Goal: Transaction & Acquisition: Book appointment/travel/reservation

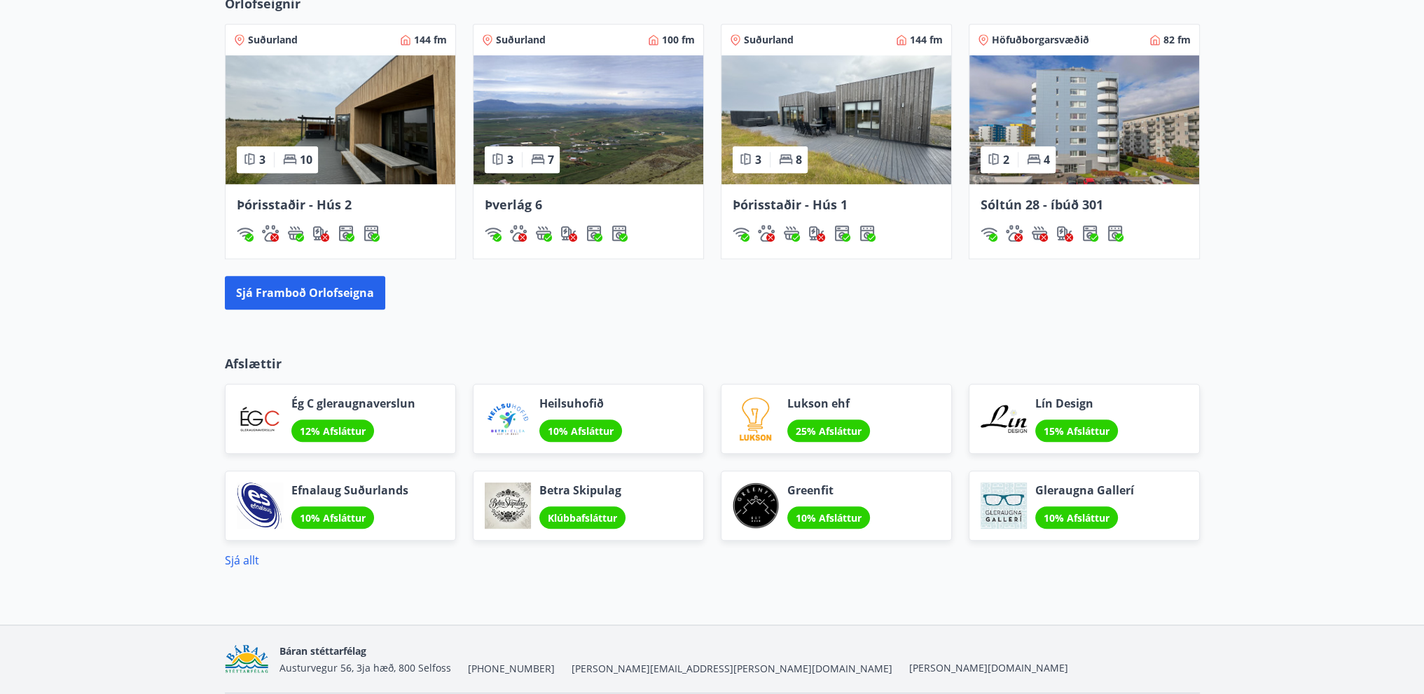
scroll to position [927, 0]
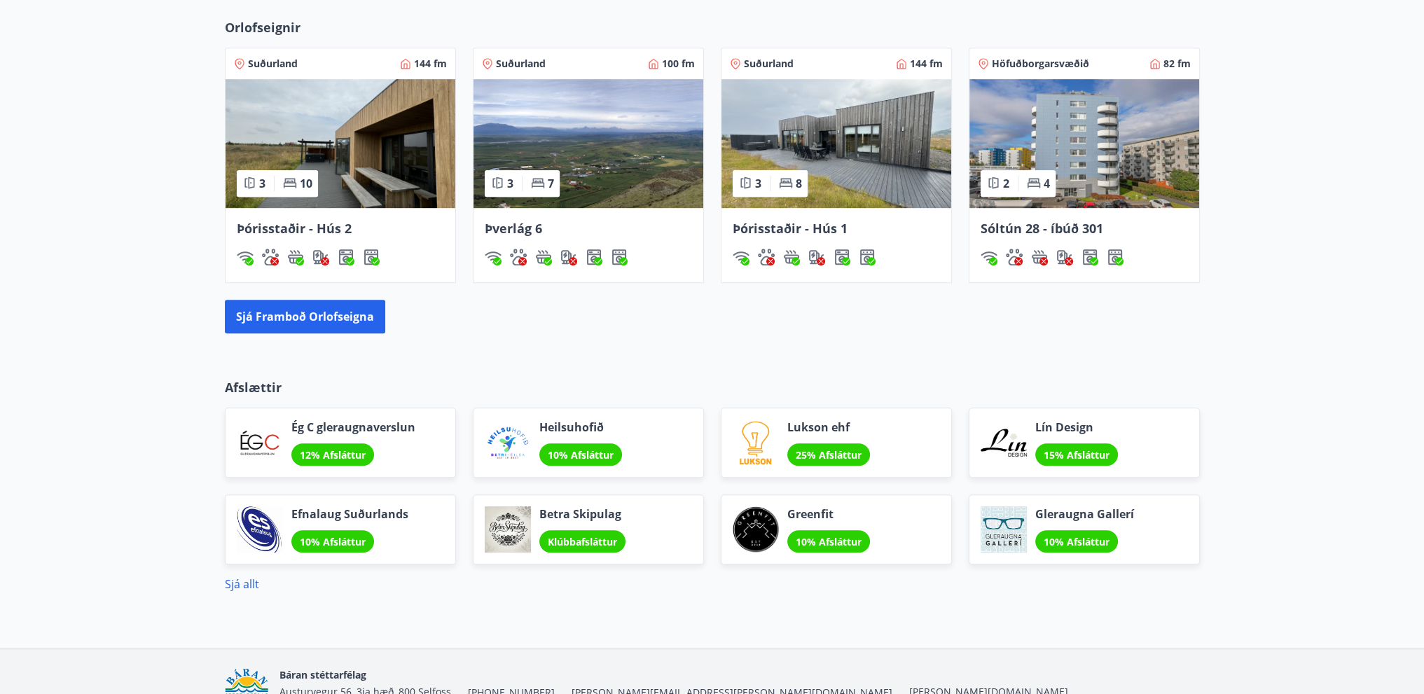
click at [885, 171] on img at bounding box center [836, 143] width 230 height 129
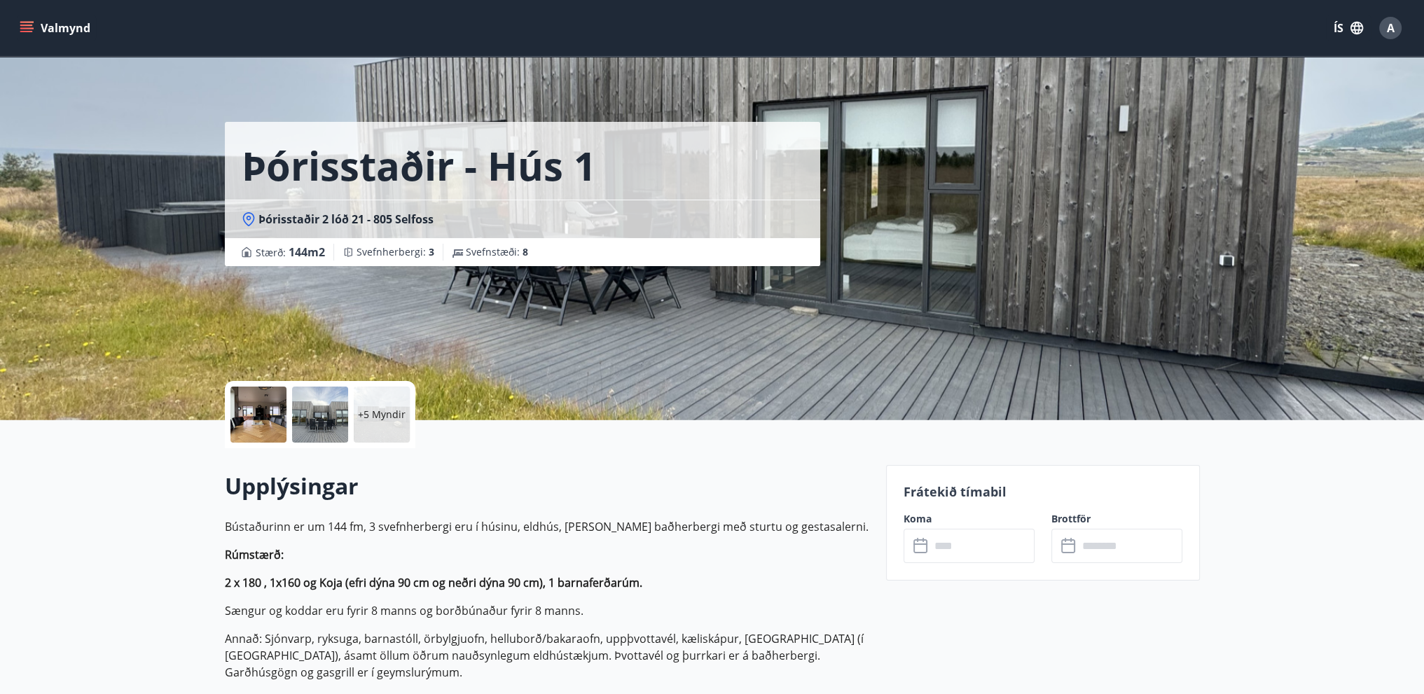
click at [319, 418] on div at bounding box center [320, 415] width 56 height 56
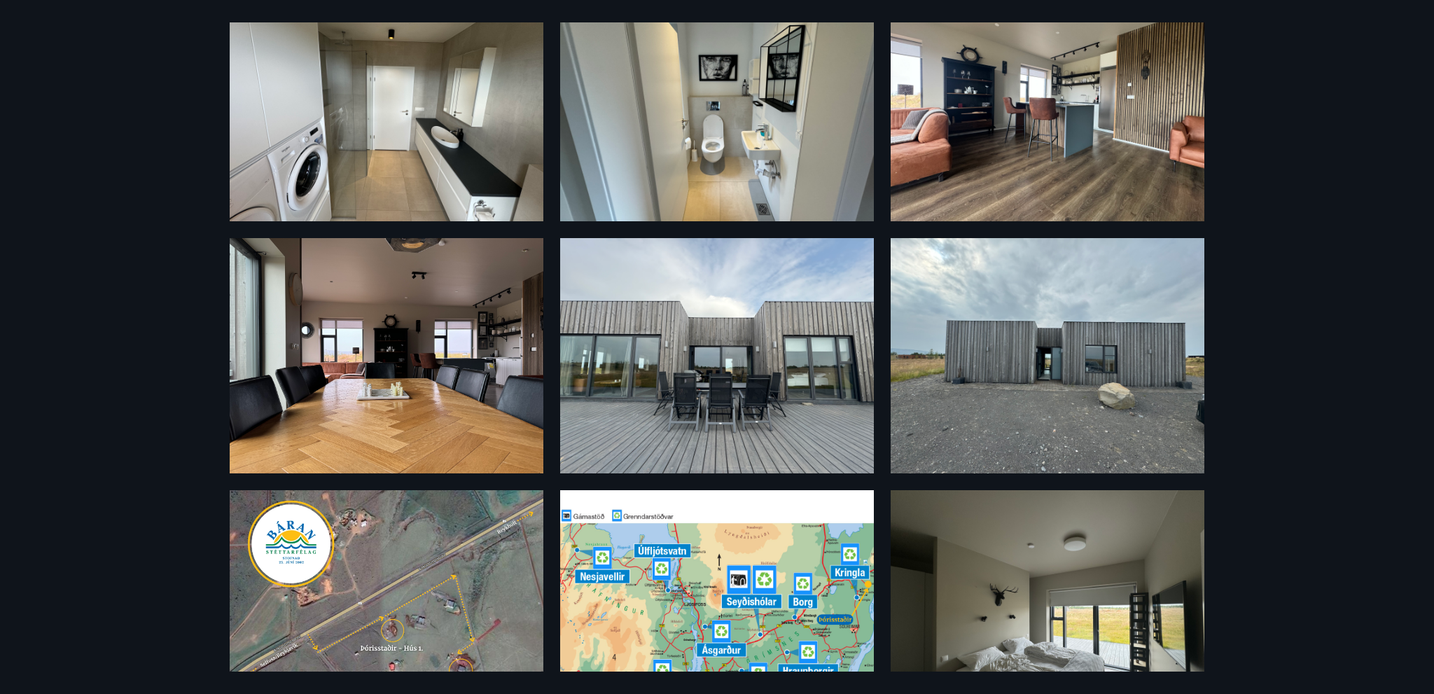
scroll to position [210, 0]
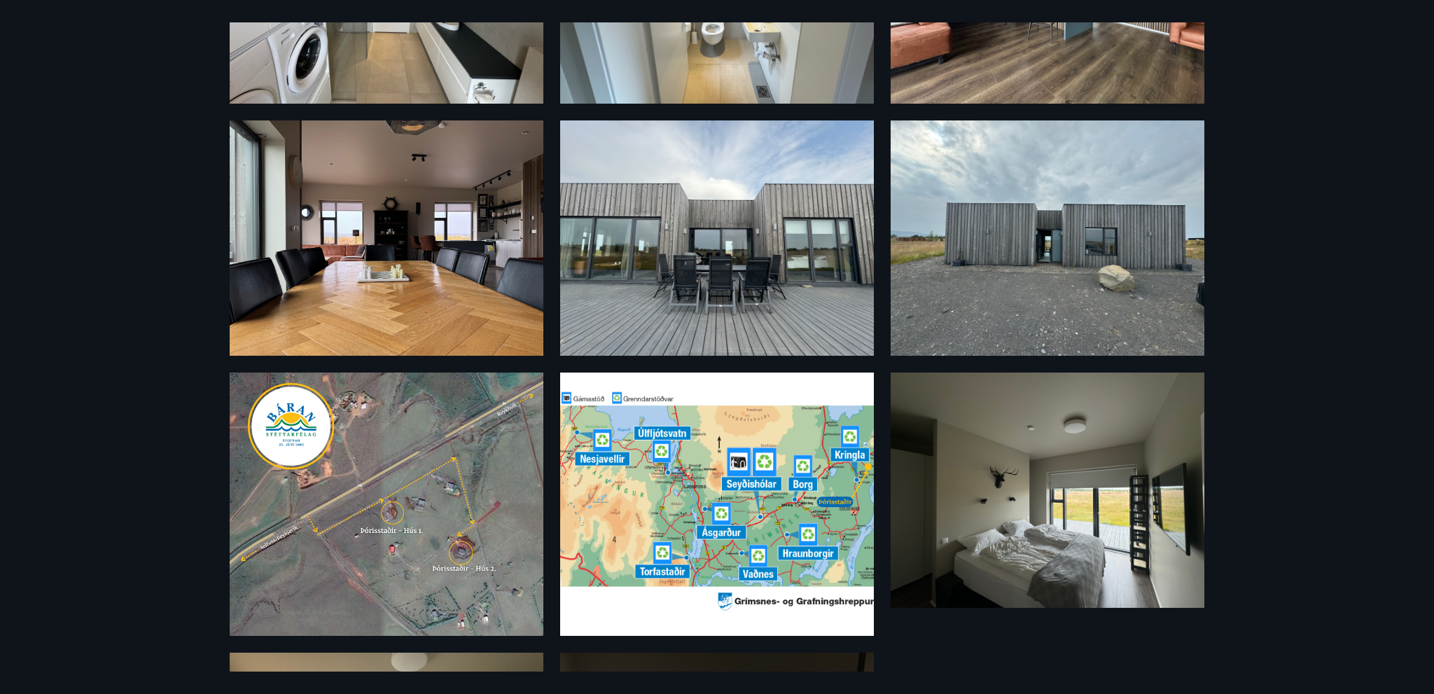
click at [424, 546] on img at bounding box center [387, 504] width 314 height 263
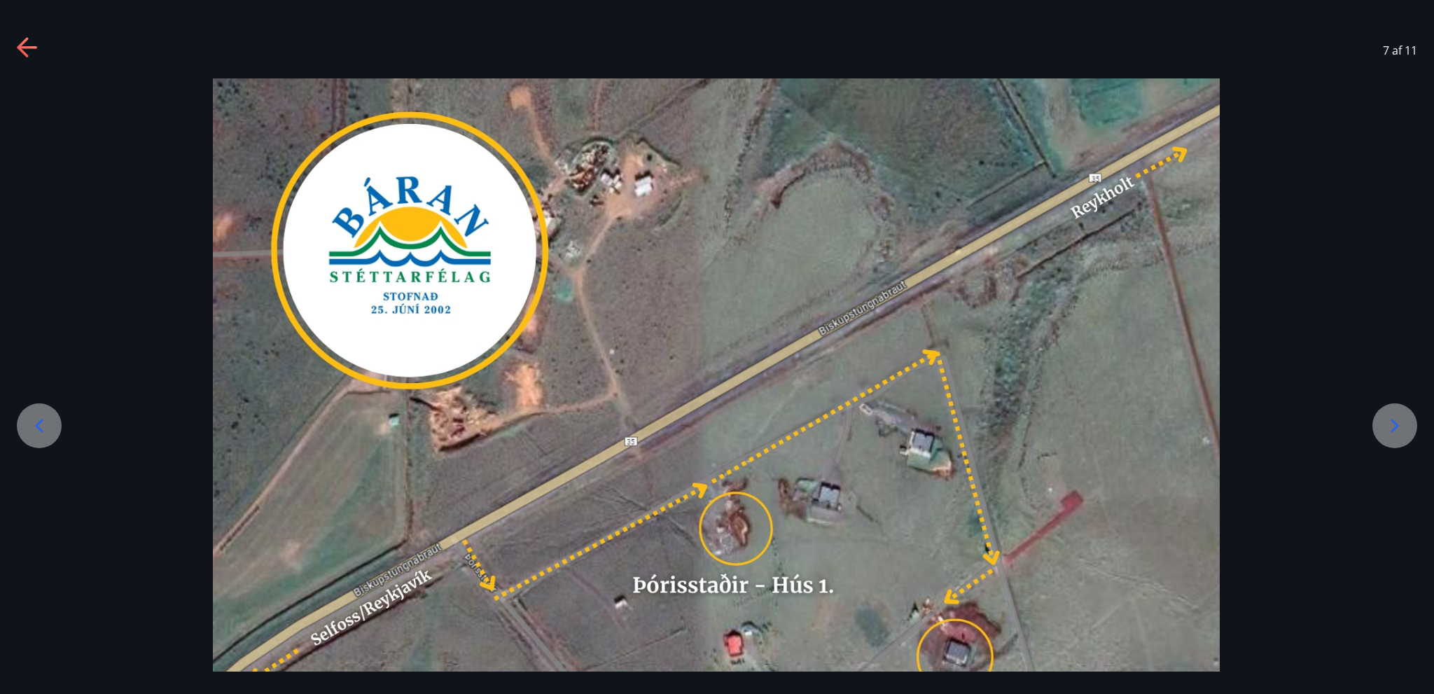
drag, startPoint x: 616, startPoint y: 627, endPoint x: 629, endPoint y: 425, distance: 202.1
click at [629, 425] on img at bounding box center [716, 500] width 1007 height 844
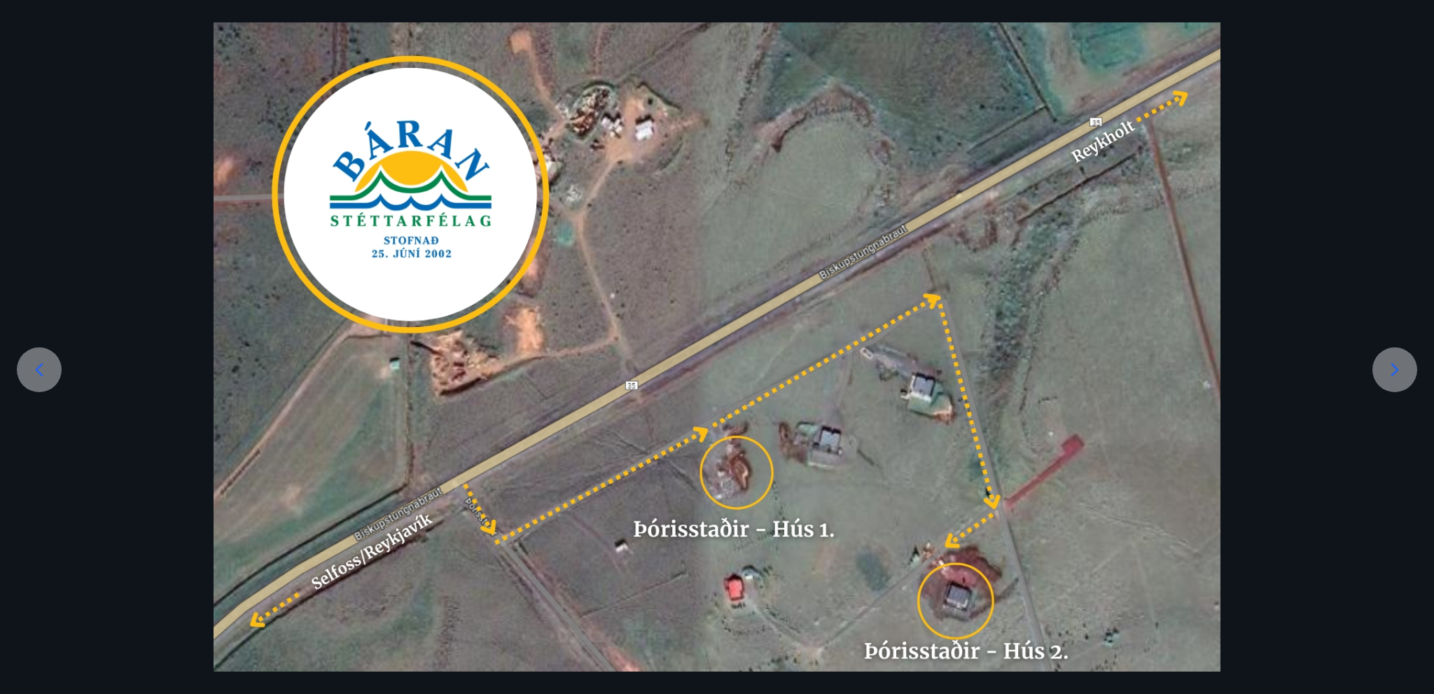
drag, startPoint x: 594, startPoint y: 527, endPoint x: 633, endPoint y: 391, distance: 141.4
click at [633, 391] on img at bounding box center [717, 444] width 1007 height 844
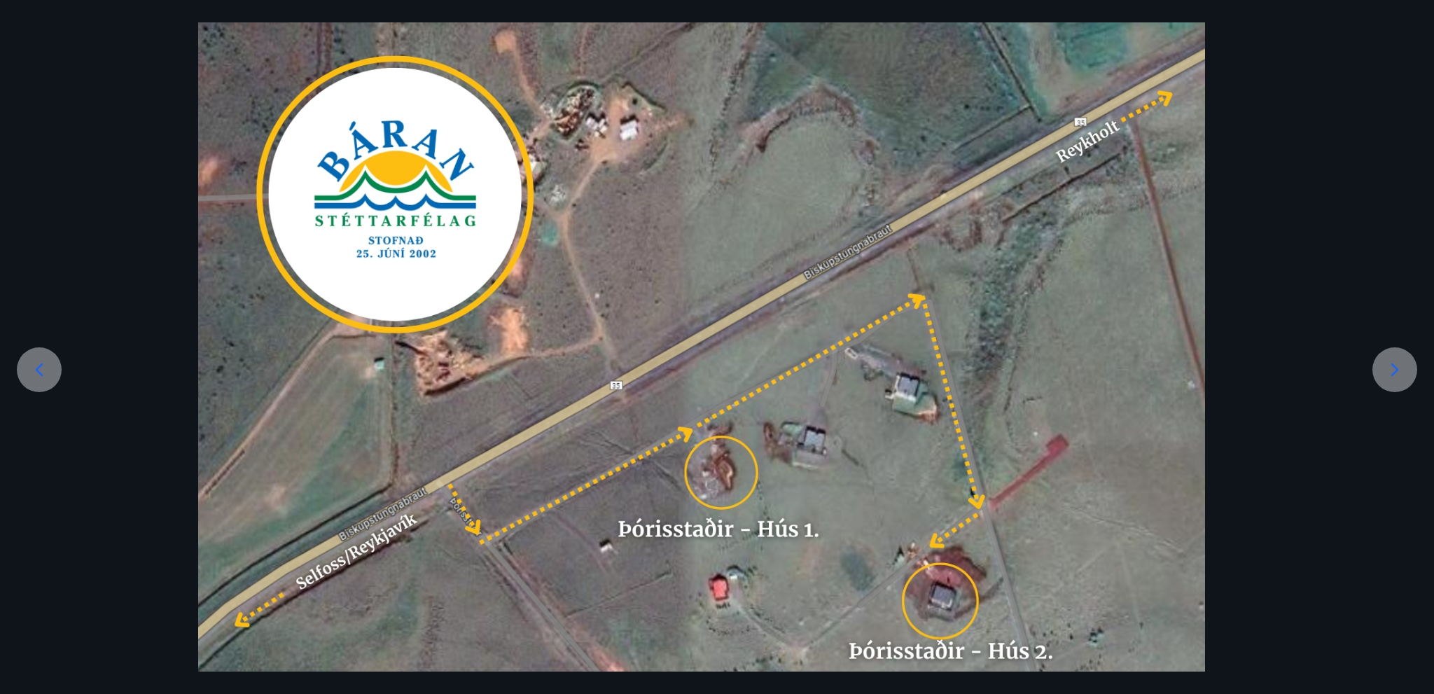
drag, startPoint x: 479, startPoint y: 537, endPoint x: 464, endPoint y: 467, distance: 71.7
click at [464, 467] on img at bounding box center [701, 444] width 1007 height 844
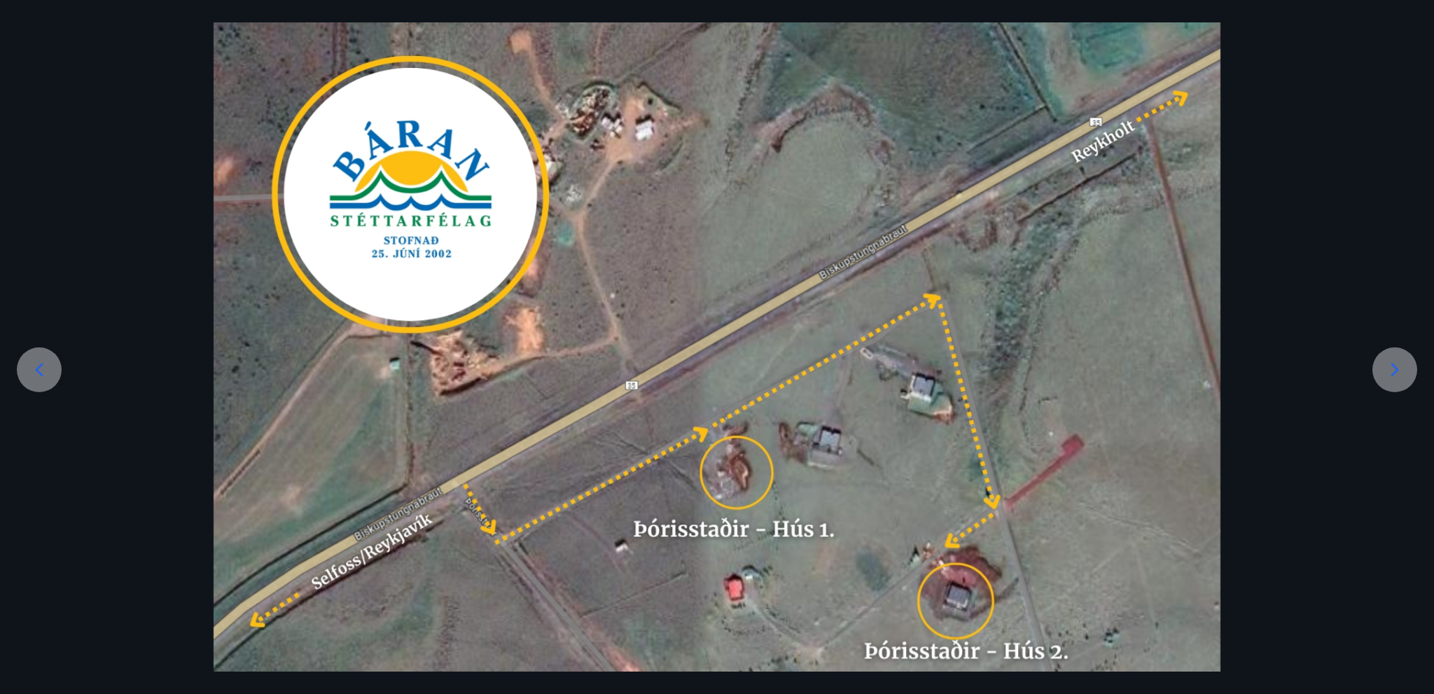
click at [1393, 376] on icon at bounding box center [1395, 370] width 22 height 22
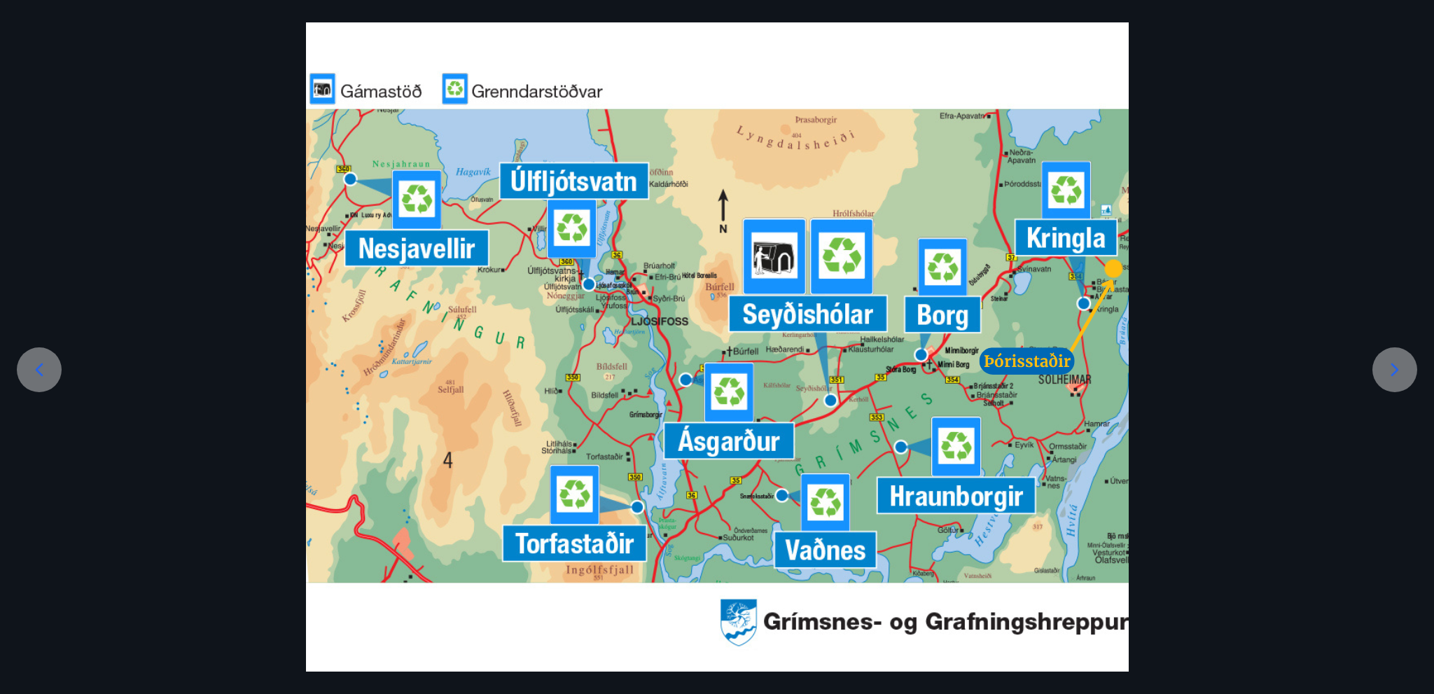
click at [860, 431] on img at bounding box center [717, 367] width 823 height 690
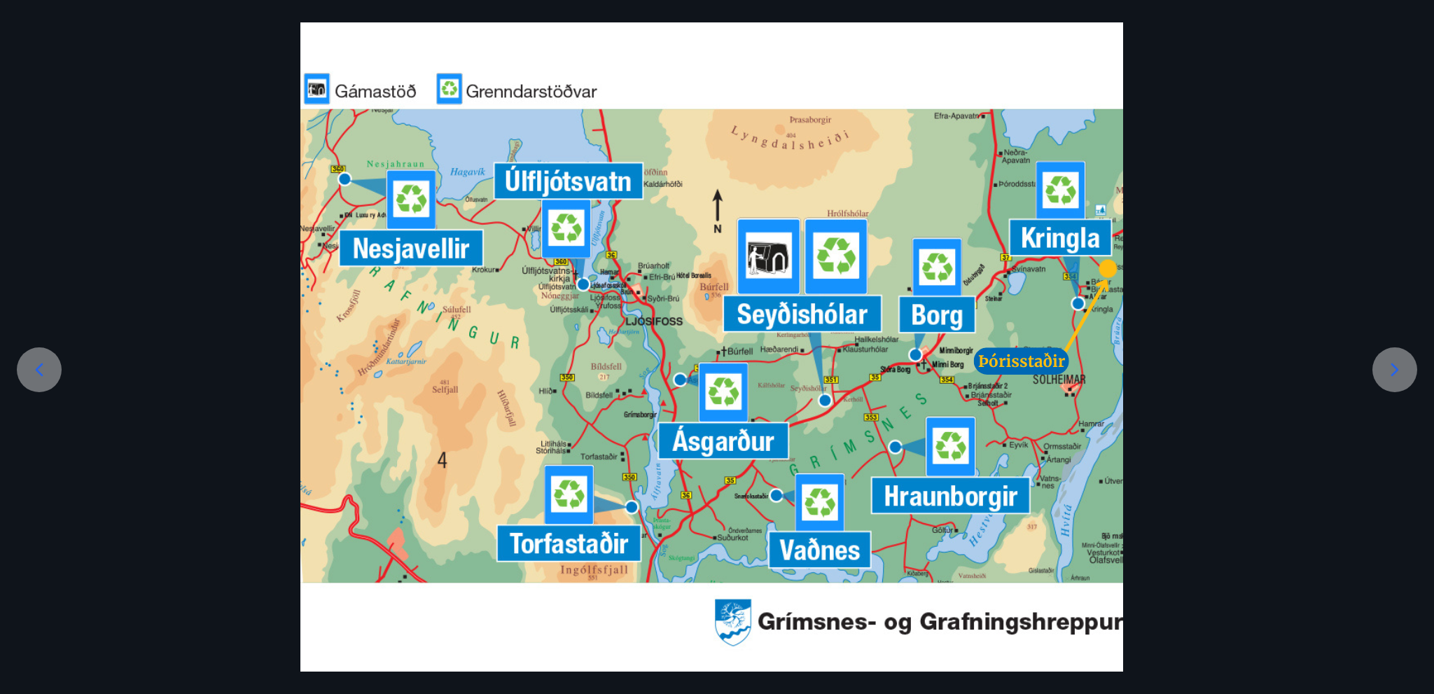
drag, startPoint x: 1060, startPoint y: 307, endPoint x: 931, endPoint y: 365, distance: 141.7
click at [931, 365] on img at bounding box center [711, 367] width 823 height 690
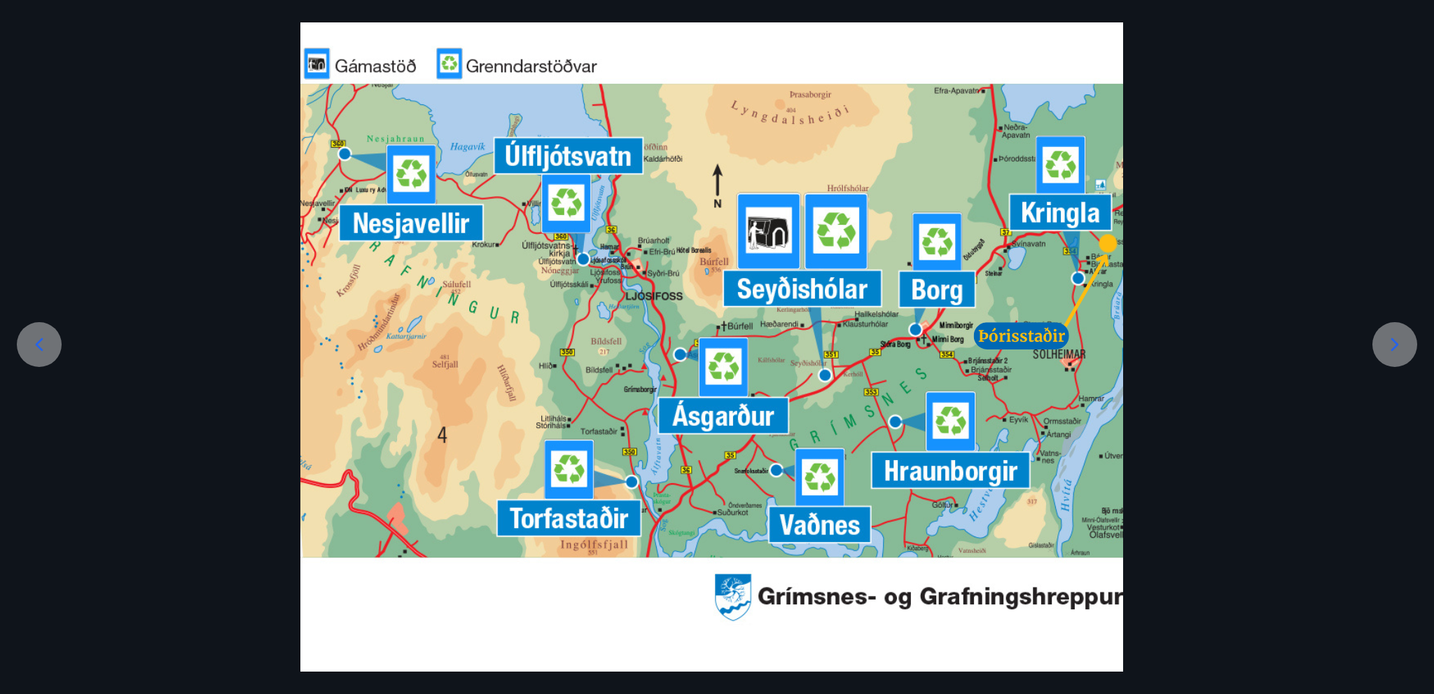
scroll to position [96, 0]
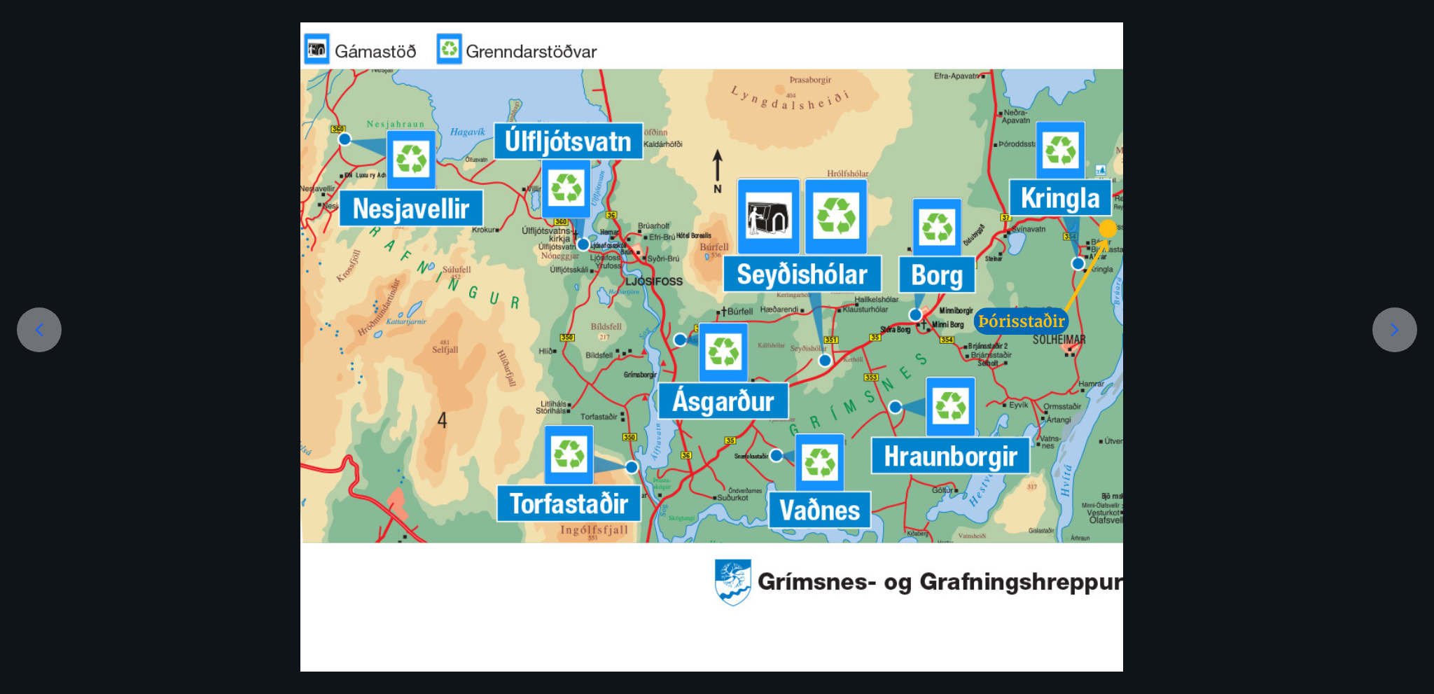
click at [1395, 327] on icon at bounding box center [1395, 329] width 8 height 13
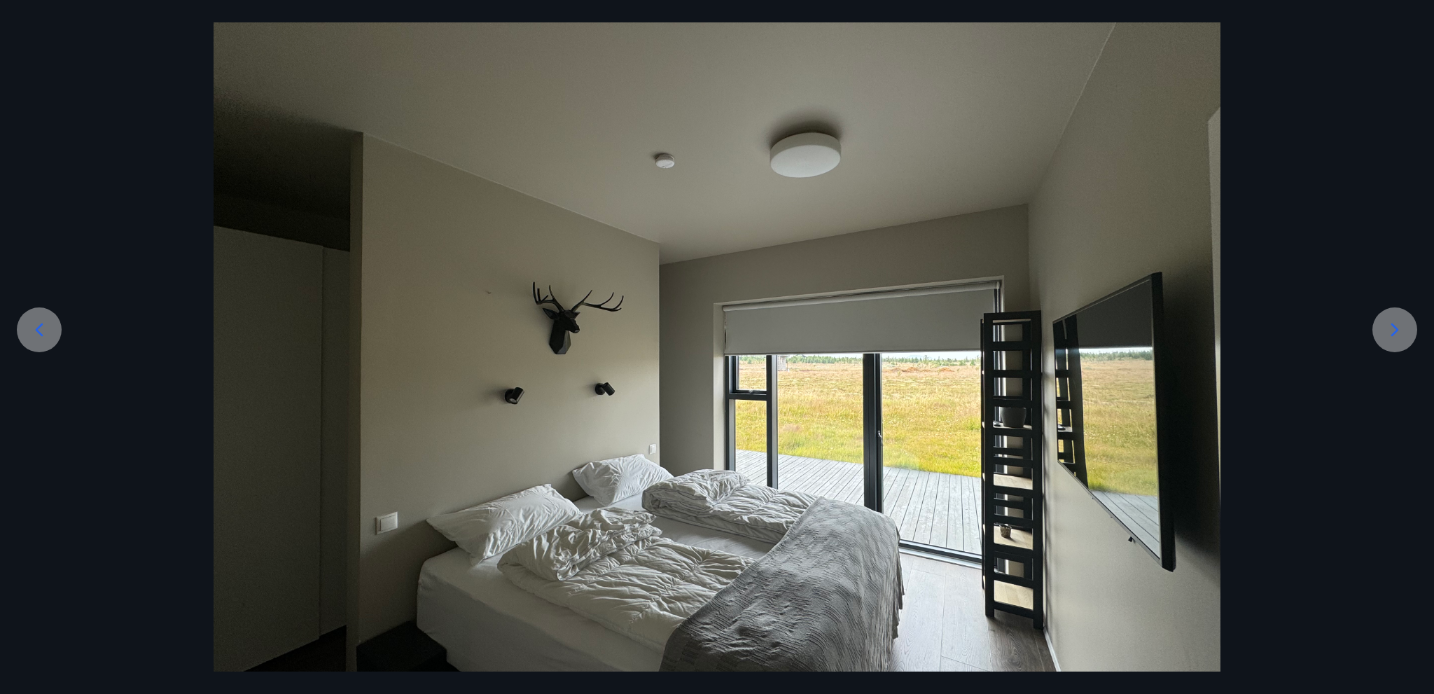
click at [1397, 332] on icon at bounding box center [1395, 330] width 22 height 22
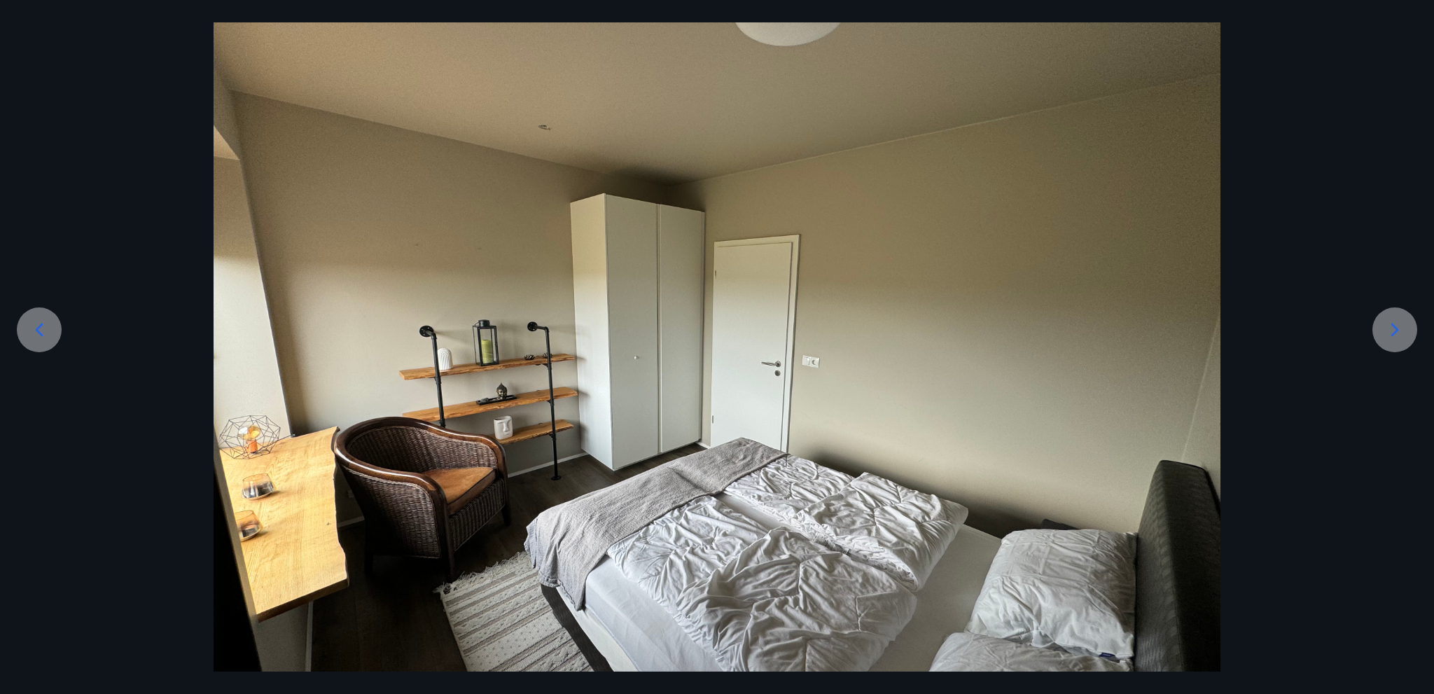
click at [1416, 328] on div at bounding box center [1394, 329] width 45 height 45
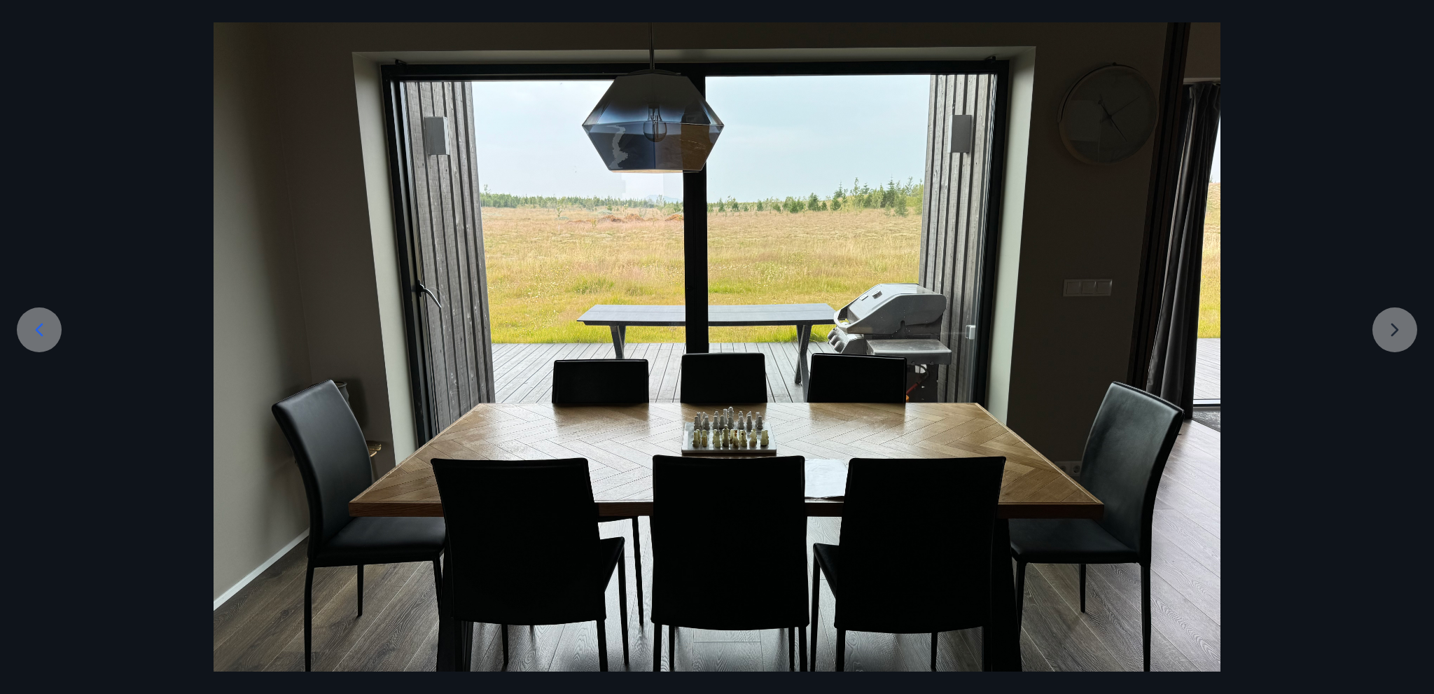
click at [1386, 335] on div at bounding box center [717, 360] width 1434 height 756
click at [1391, 326] on div at bounding box center [717, 360] width 1434 height 756
click at [27, 331] on div at bounding box center [39, 329] width 45 height 45
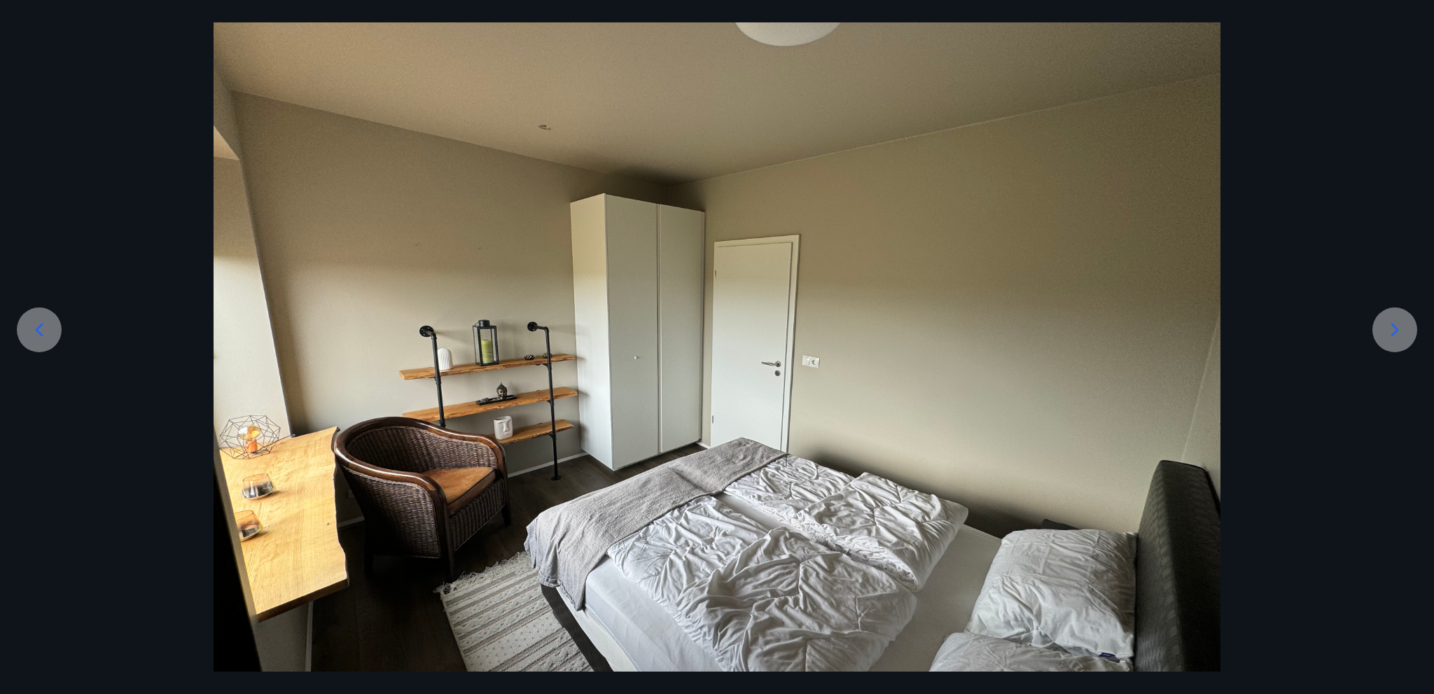
click at [47, 333] on icon at bounding box center [39, 330] width 22 height 22
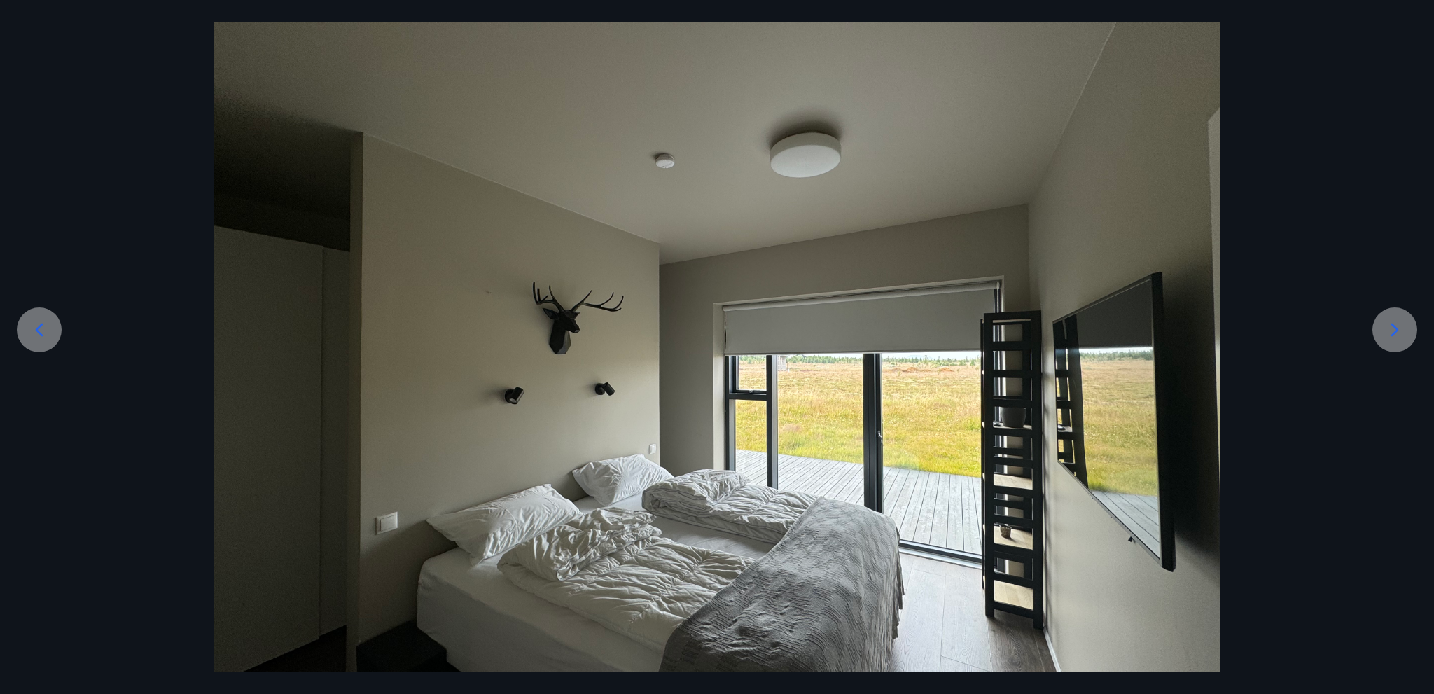
click at [47, 333] on icon at bounding box center [39, 330] width 22 height 22
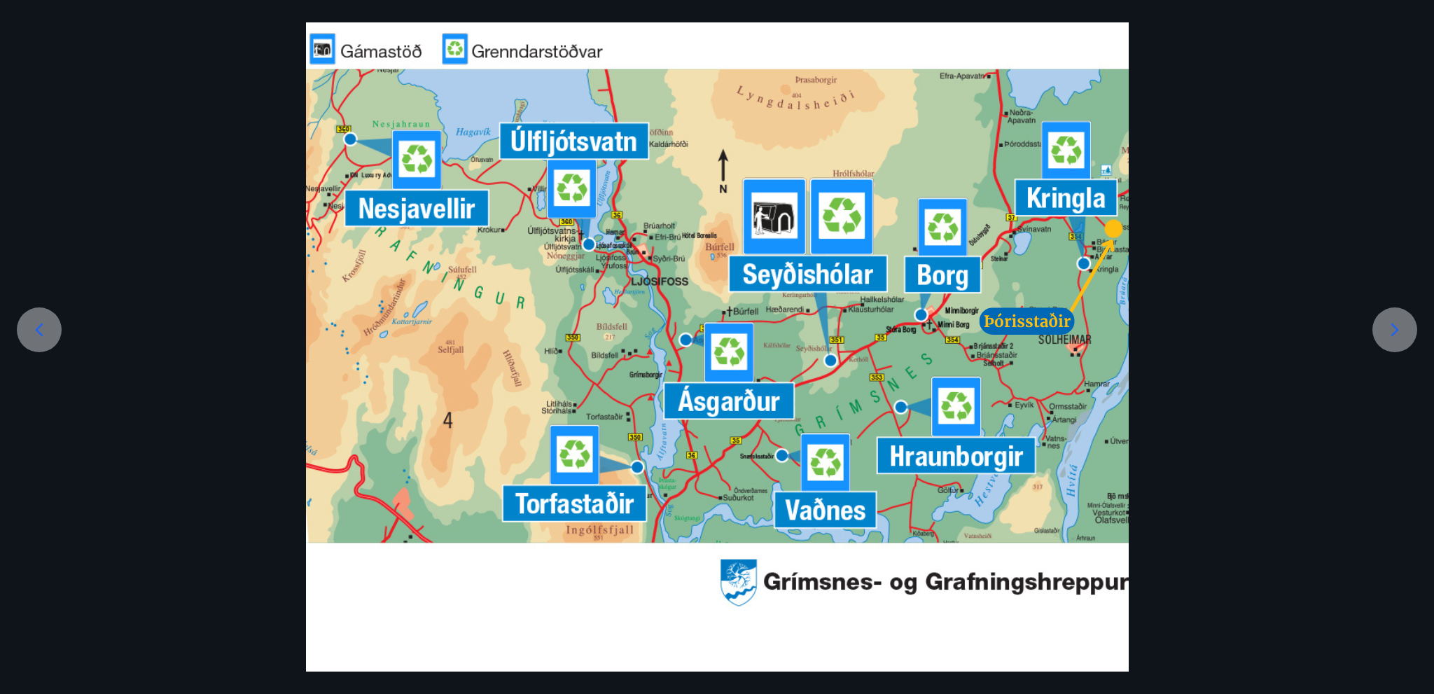
click at [44, 321] on icon at bounding box center [39, 330] width 22 height 22
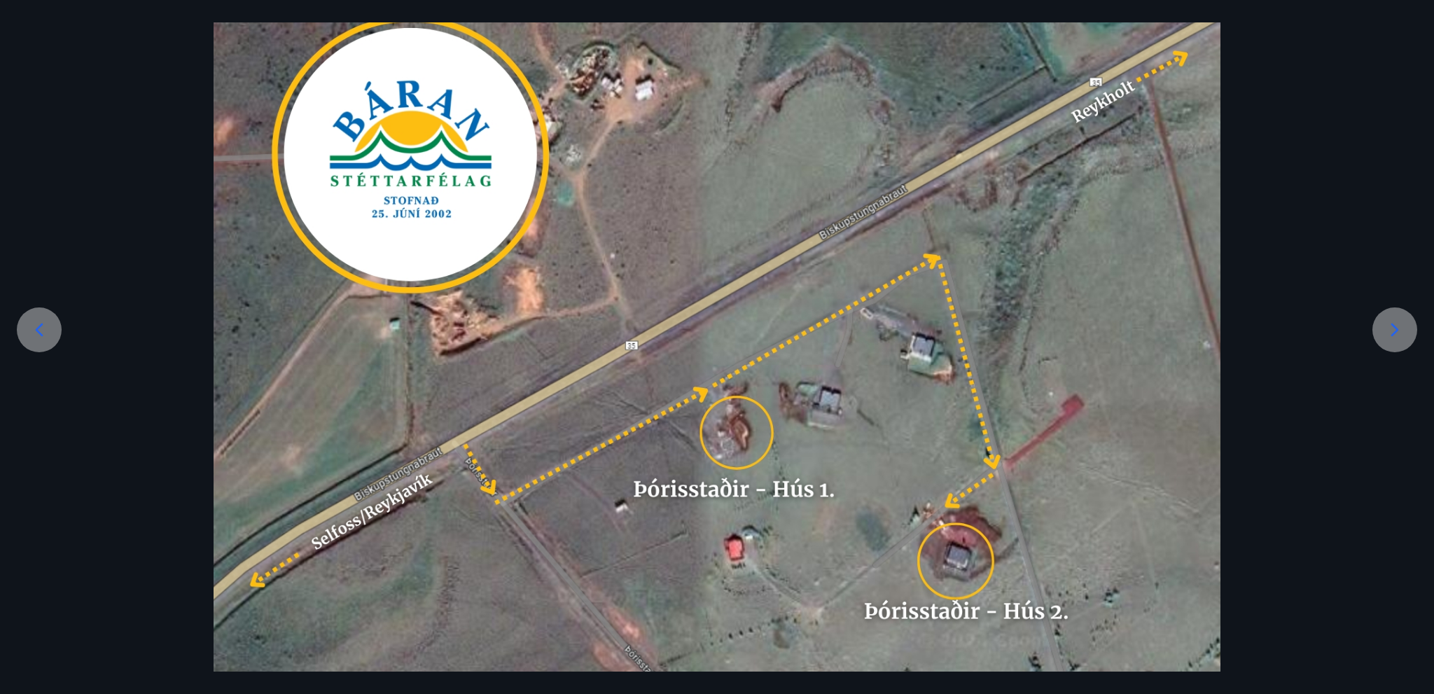
click at [33, 333] on icon at bounding box center [39, 330] width 22 height 22
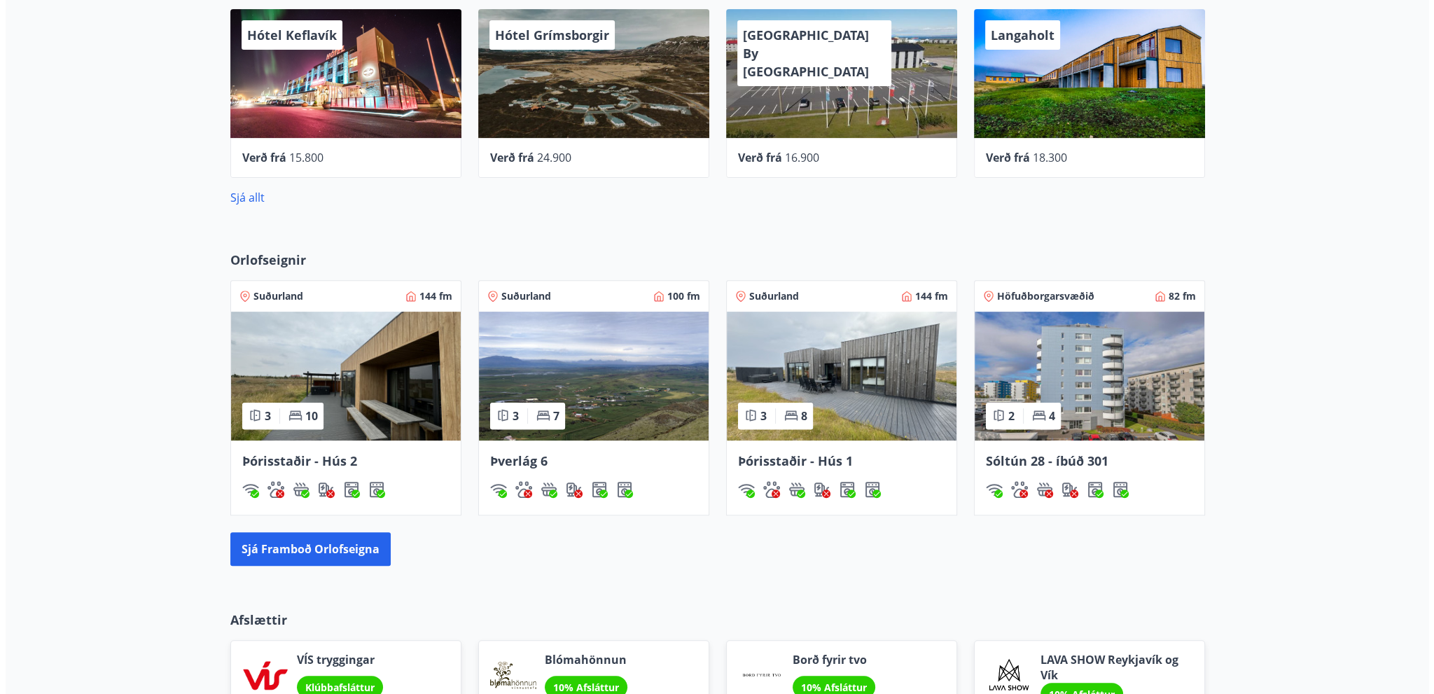
scroll to position [415, 0]
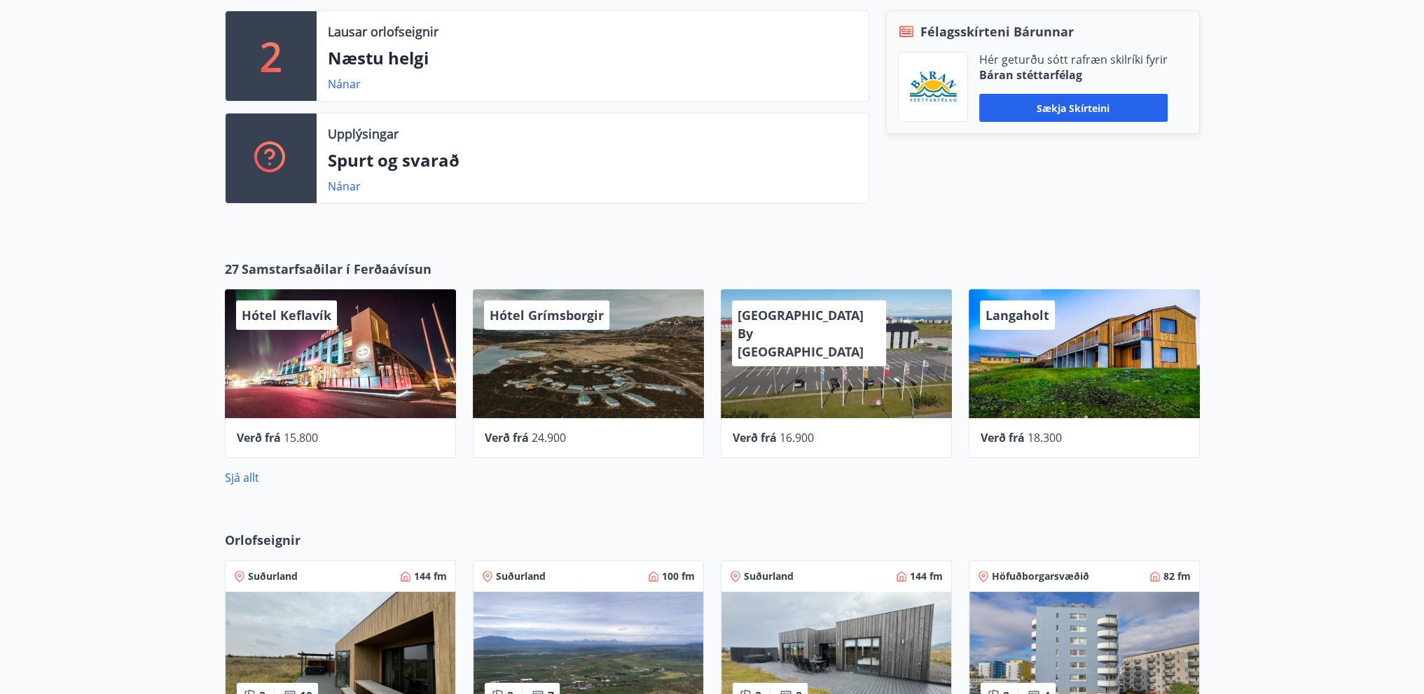
click at [775, 387] on div "[GEOGRAPHIC_DATA] By [GEOGRAPHIC_DATA]" at bounding box center [836, 353] width 231 height 129
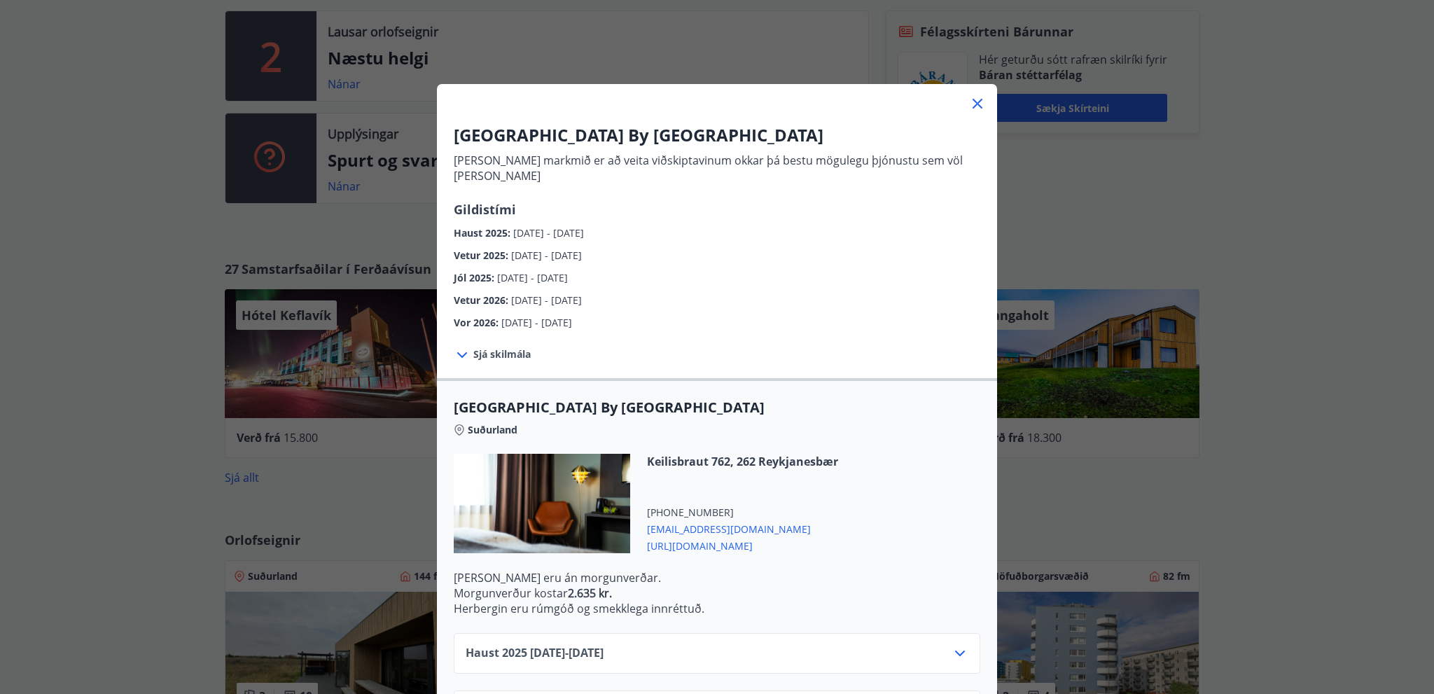
click at [975, 104] on icon at bounding box center [977, 103] width 17 height 17
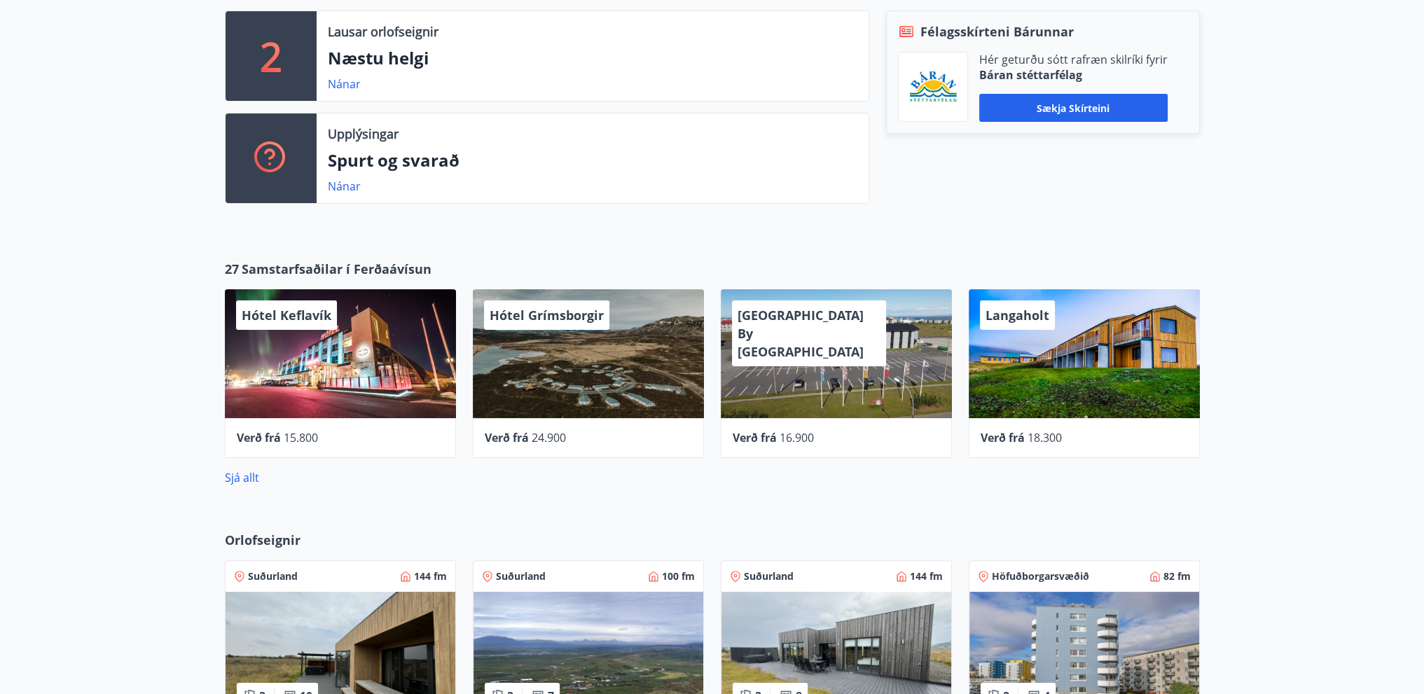
click at [253, 344] on div "Hótel Keflavík" at bounding box center [340, 353] width 231 height 129
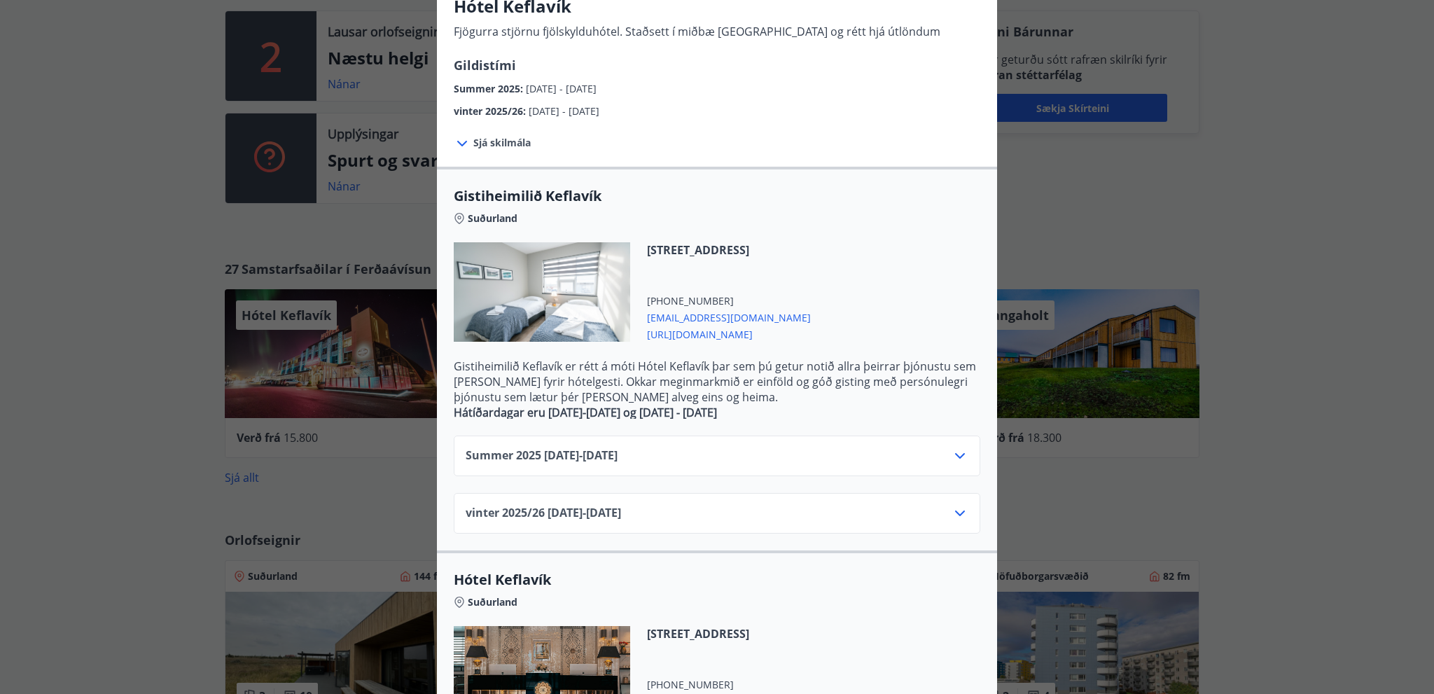
scroll to position [84, 0]
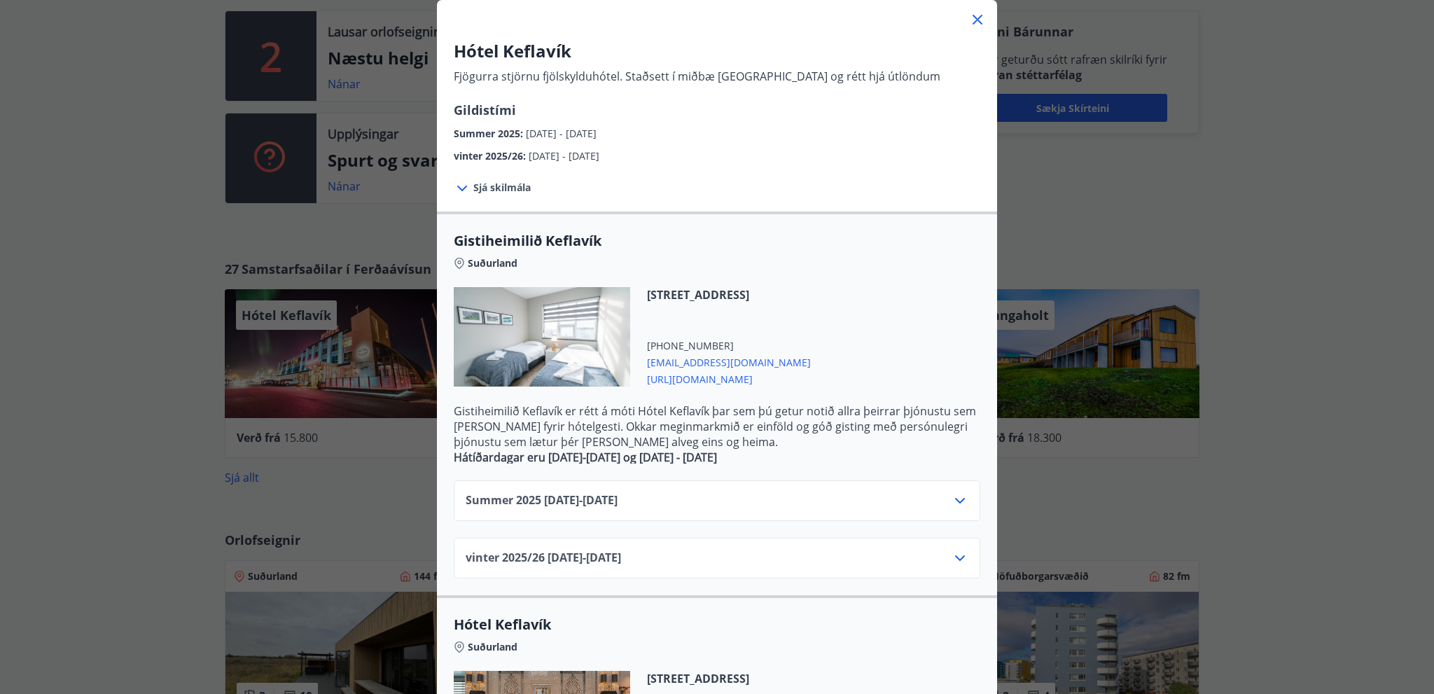
click at [973, 21] on icon at bounding box center [978, 20] width 10 height 10
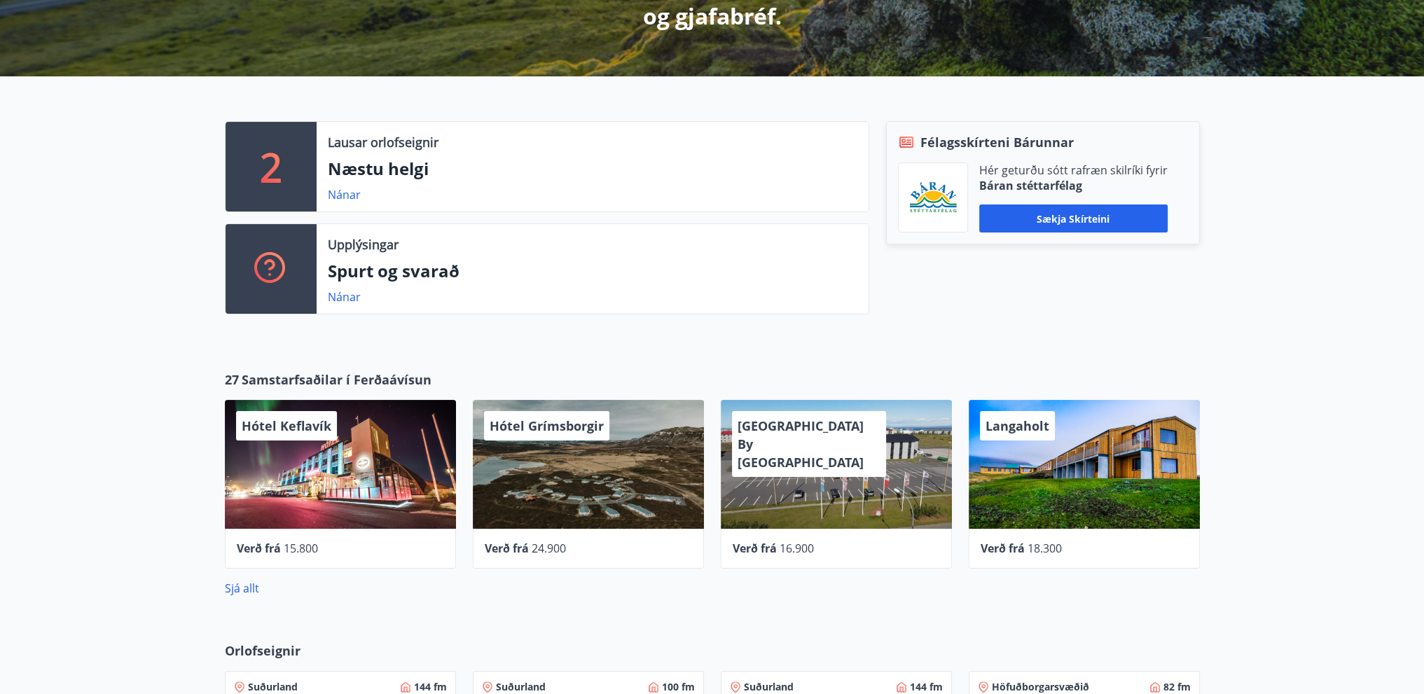
scroll to position [204, 0]
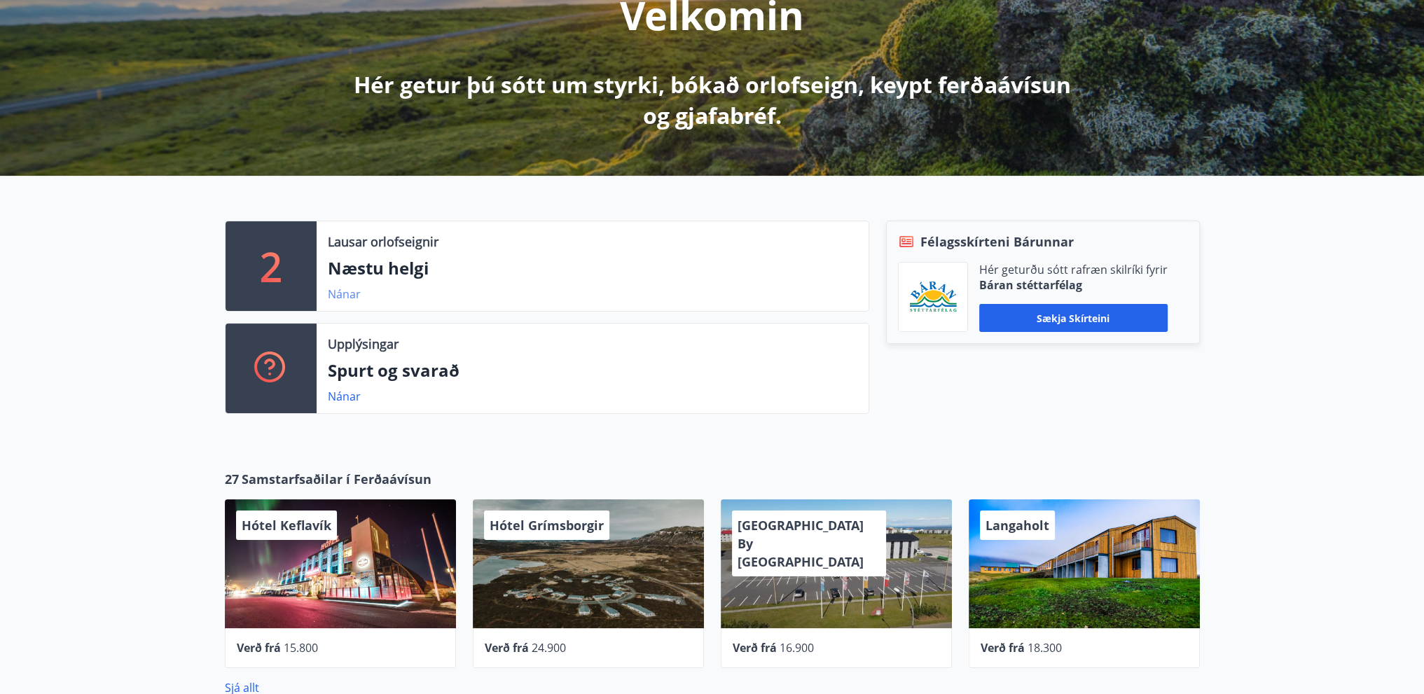
click at [337, 293] on link "Nánar" at bounding box center [344, 293] width 33 height 15
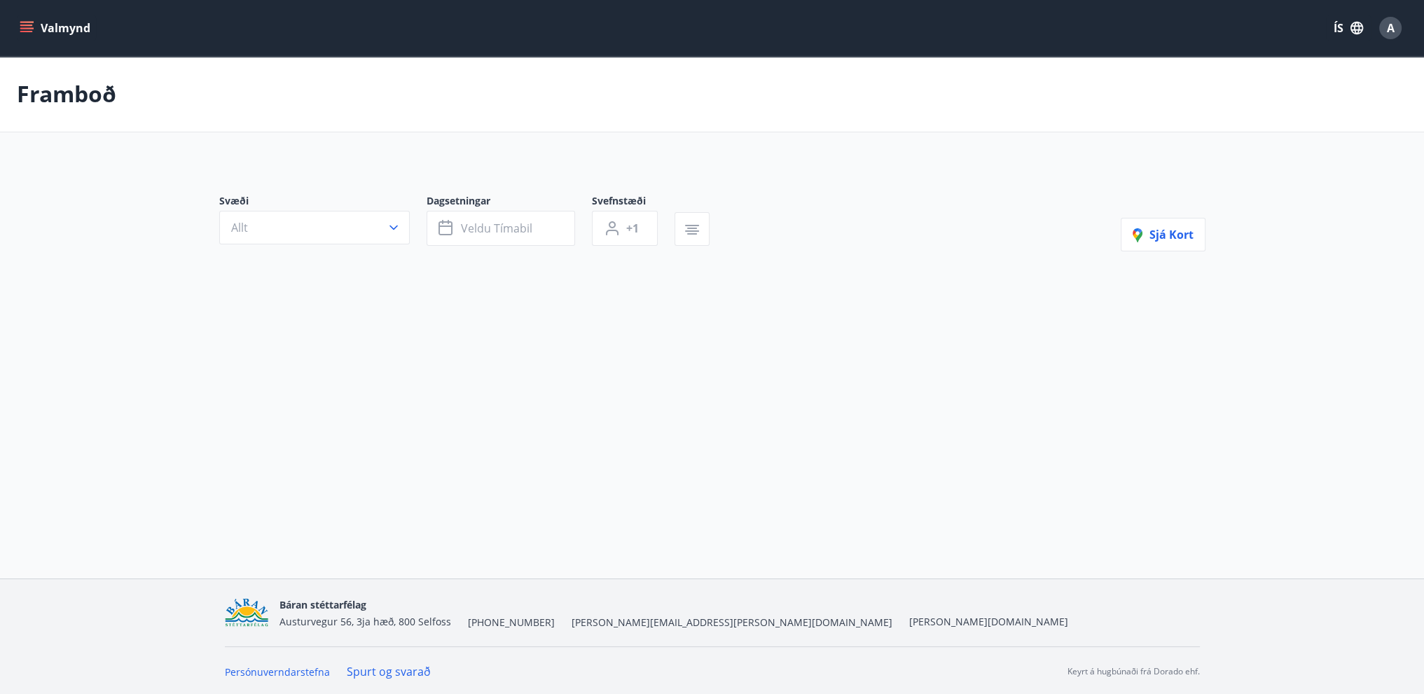
type input "*"
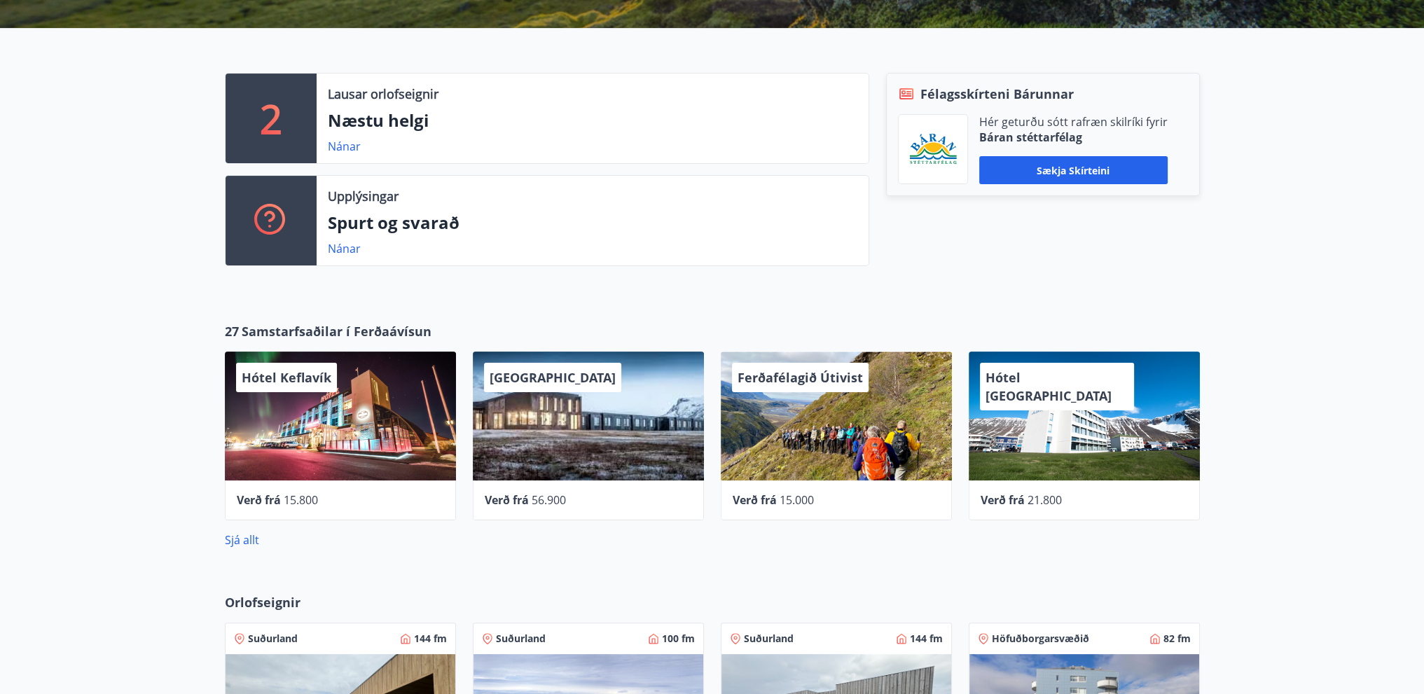
scroll to position [485, 0]
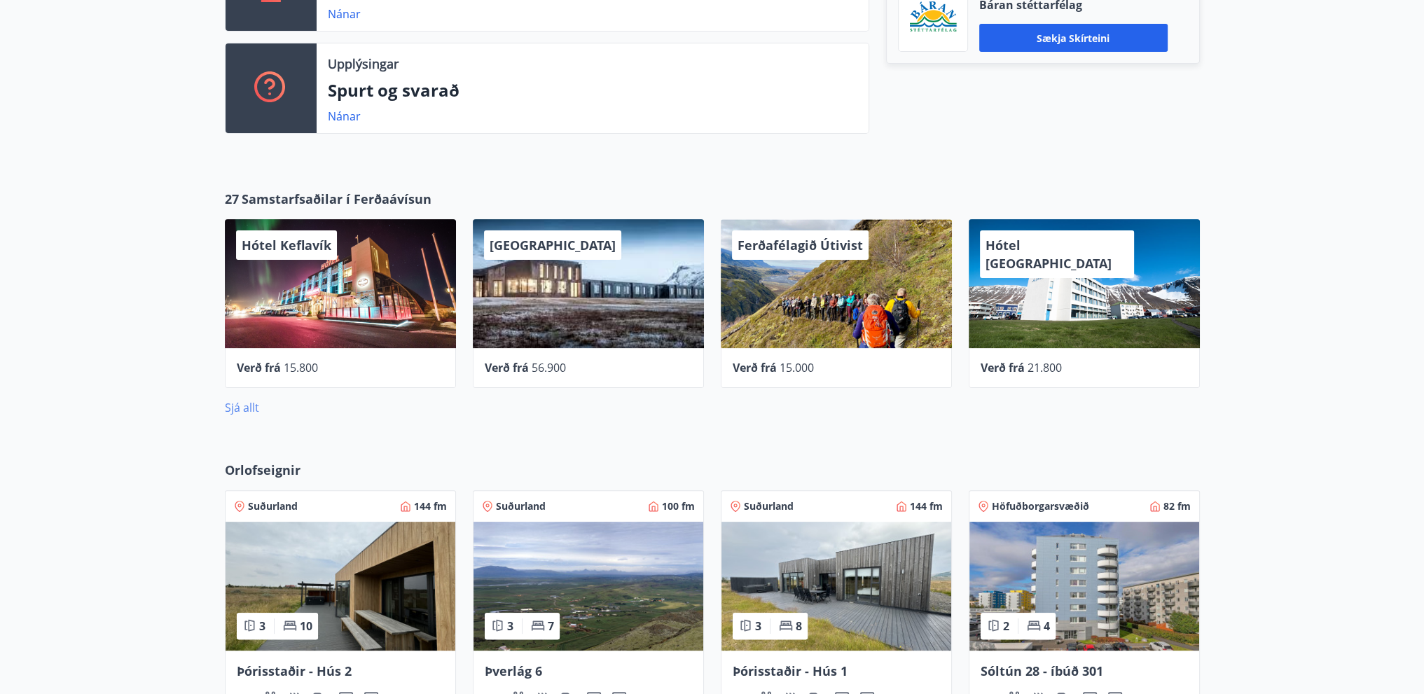
click at [246, 410] on link "Sjá allt" at bounding box center [242, 407] width 34 height 15
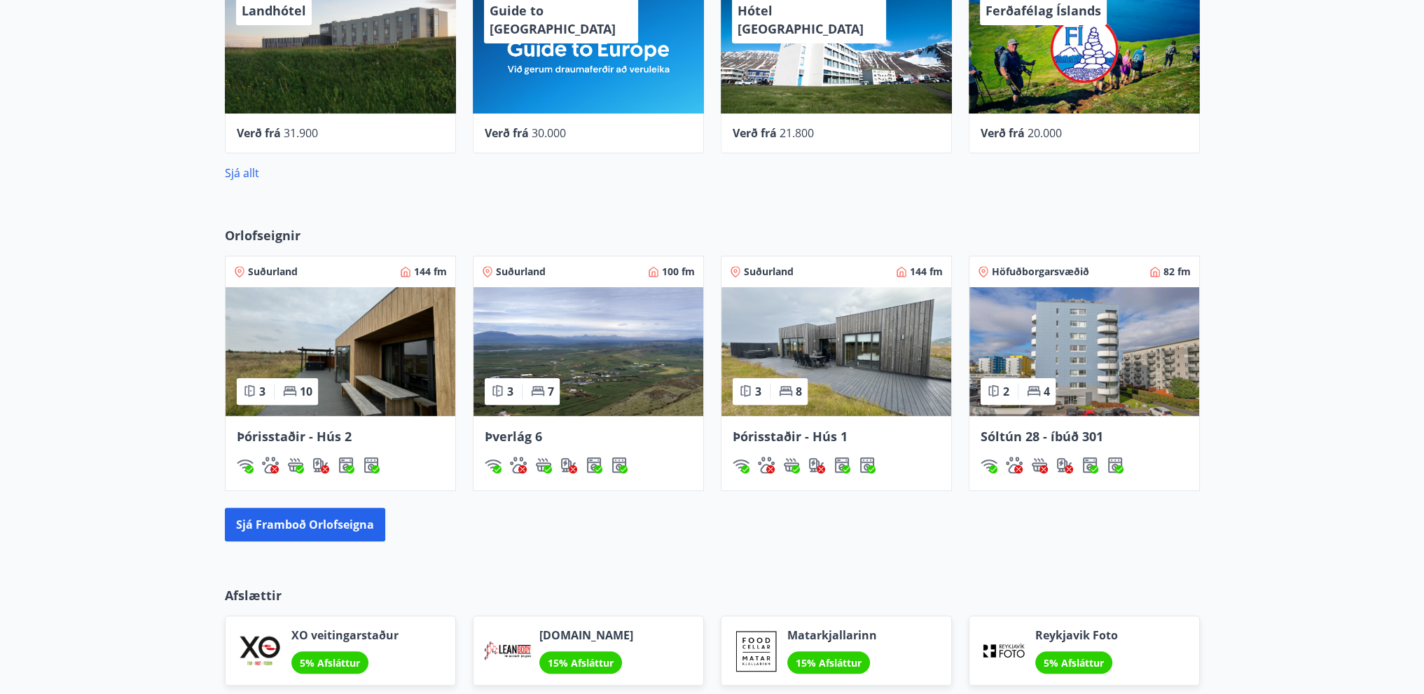
scroll to position [737, 0]
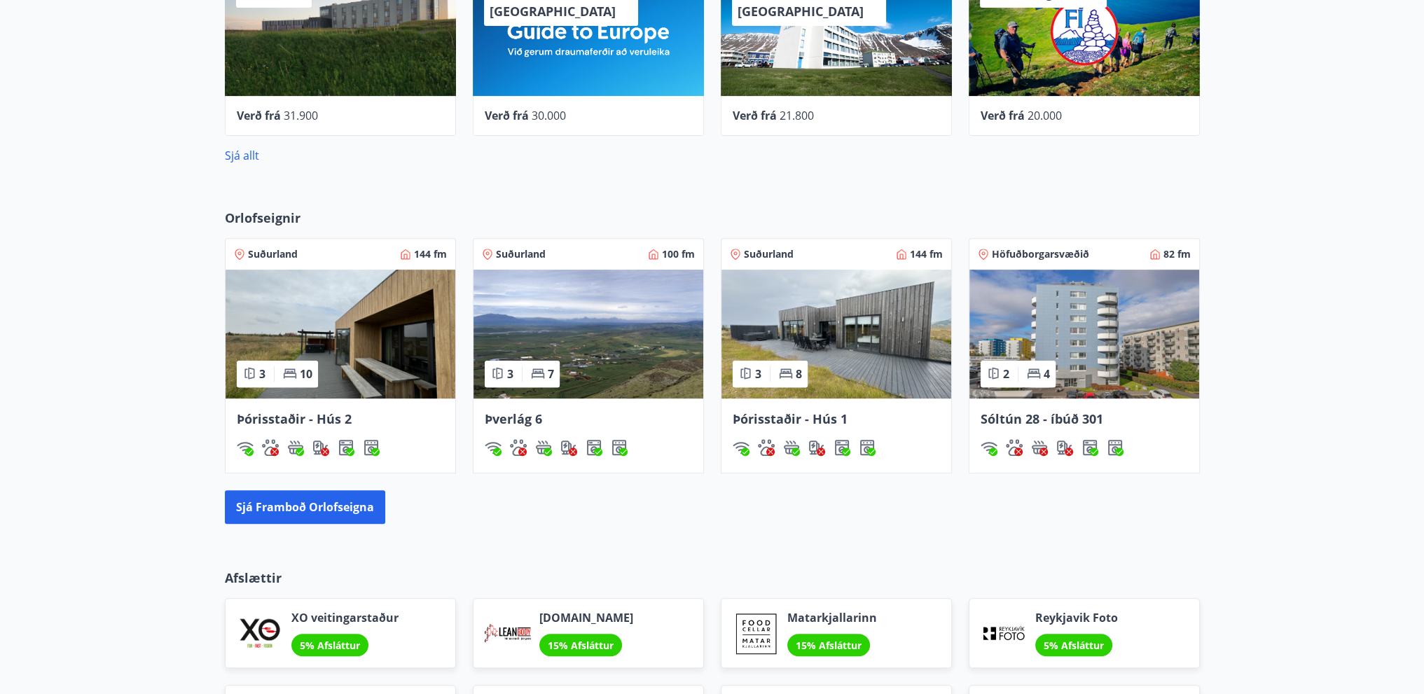
click at [541, 373] on icon at bounding box center [538, 373] width 14 height 14
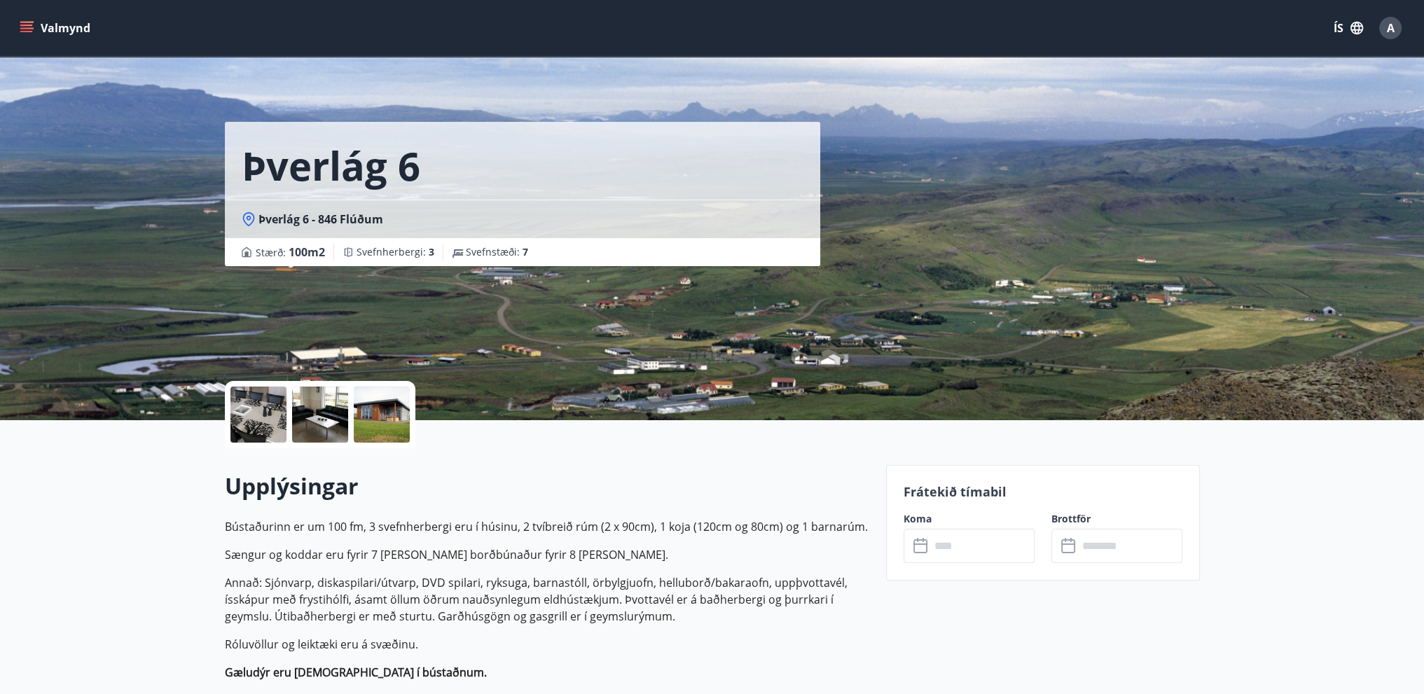
click at [922, 548] on icon at bounding box center [921, 546] width 17 height 17
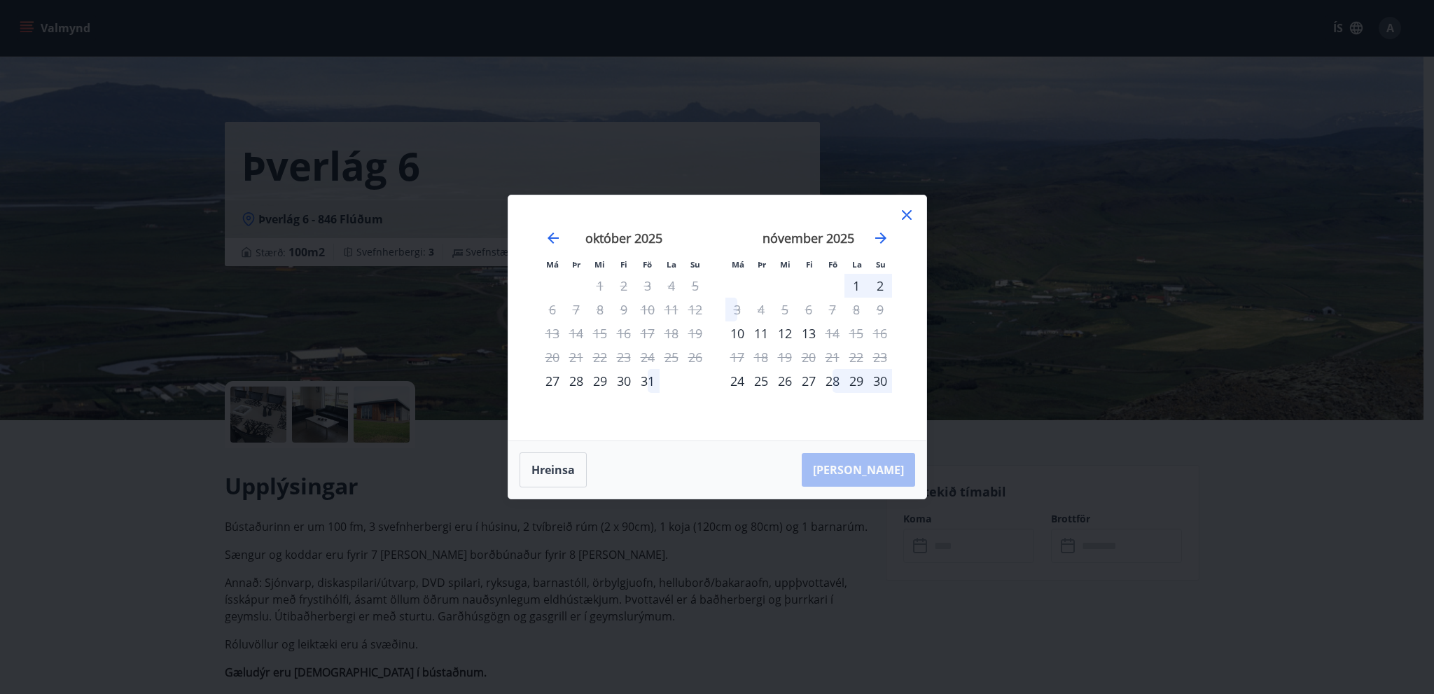
click at [910, 218] on icon at bounding box center [907, 215] width 10 height 10
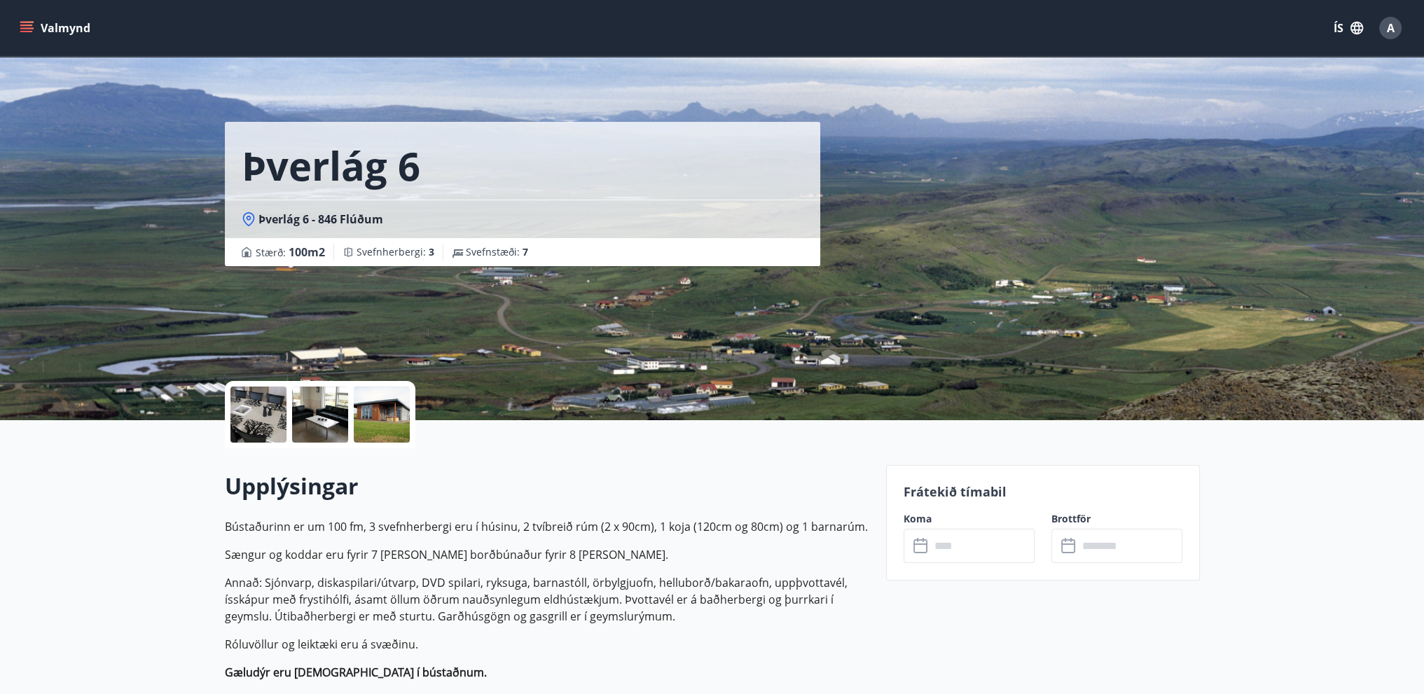
click at [371, 419] on div at bounding box center [382, 415] width 56 height 56
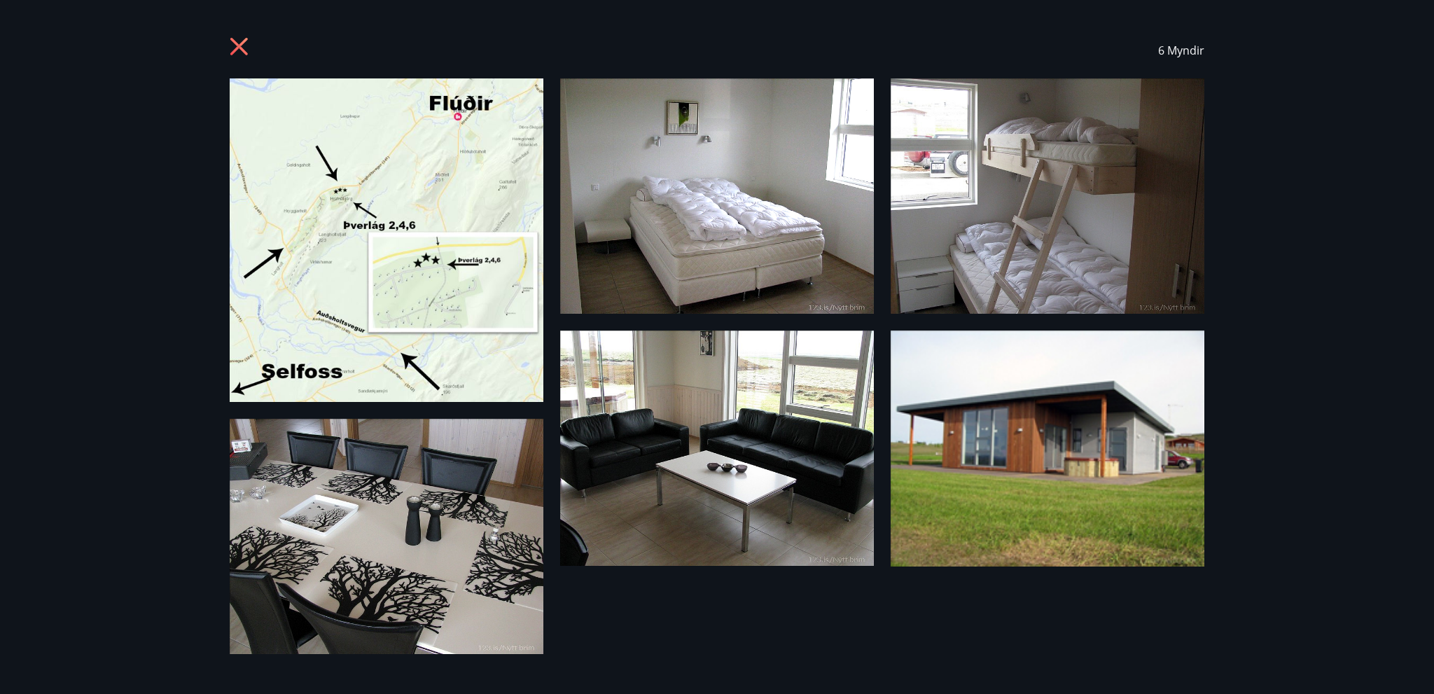
click at [734, 221] on img at bounding box center [717, 195] width 314 height 235
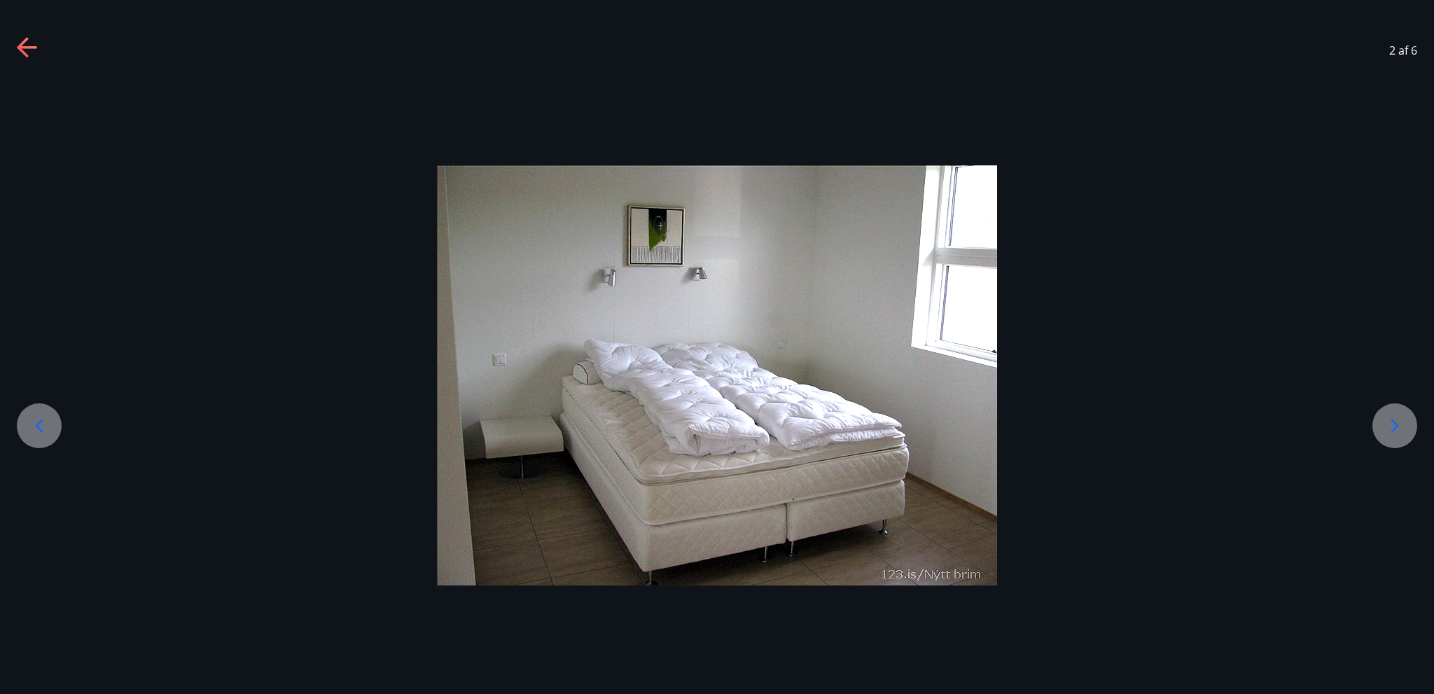
click at [1397, 433] on icon at bounding box center [1395, 426] width 22 height 22
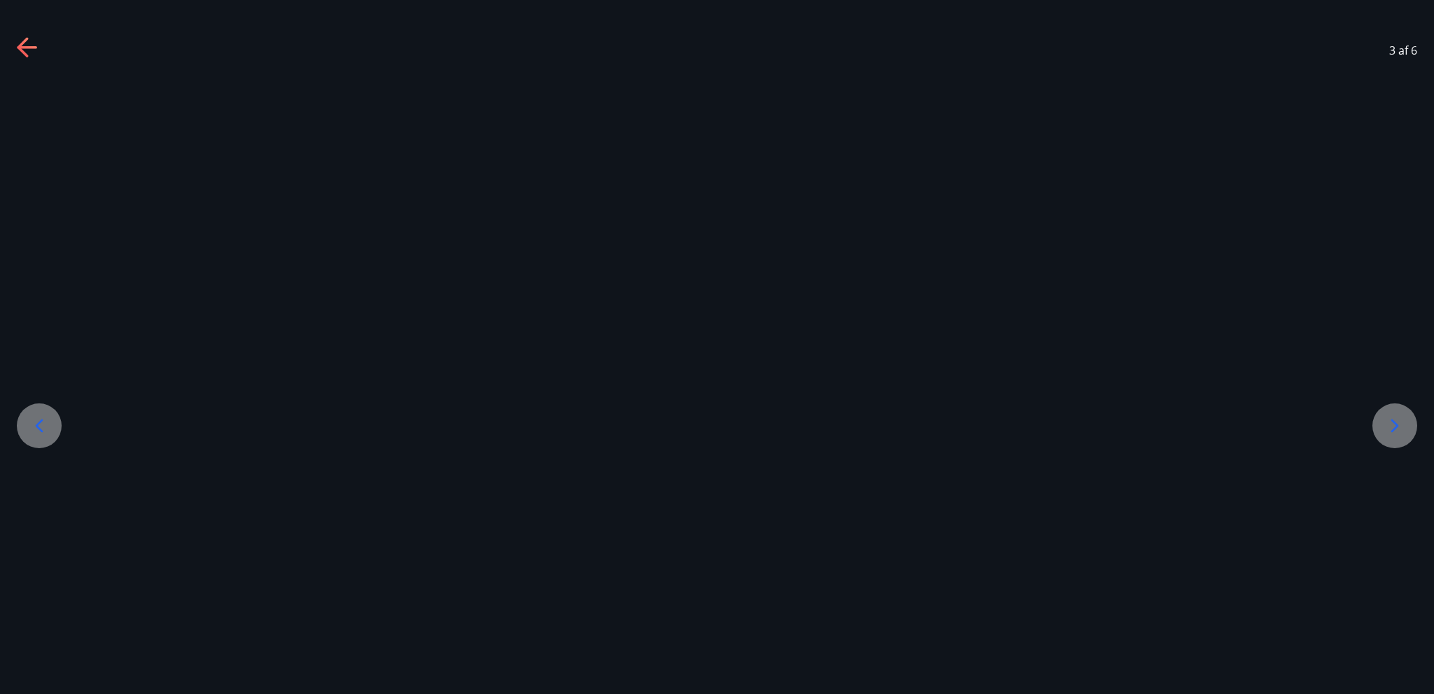
click at [1397, 433] on icon at bounding box center [1395, 426] width 22 height 22
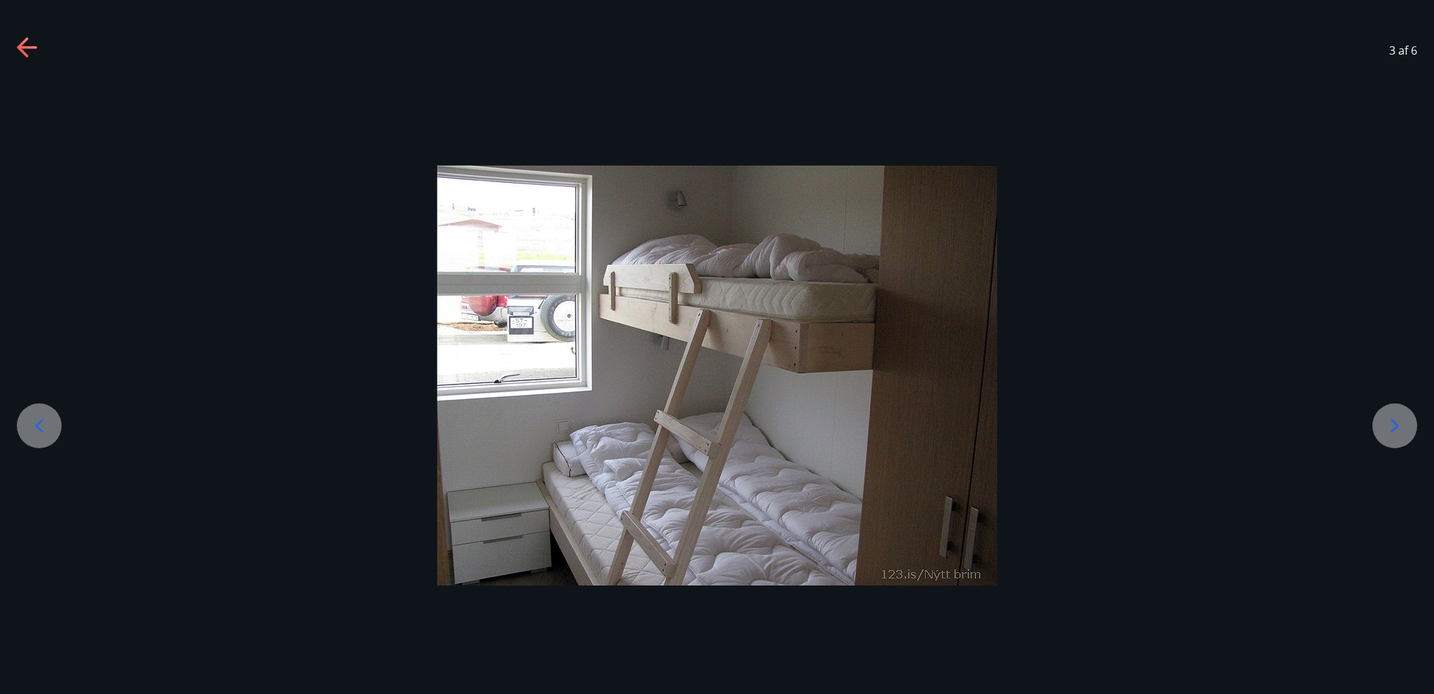
click at [1397, 433] on icon at bounding box center [1395, 426] width 22 height 22
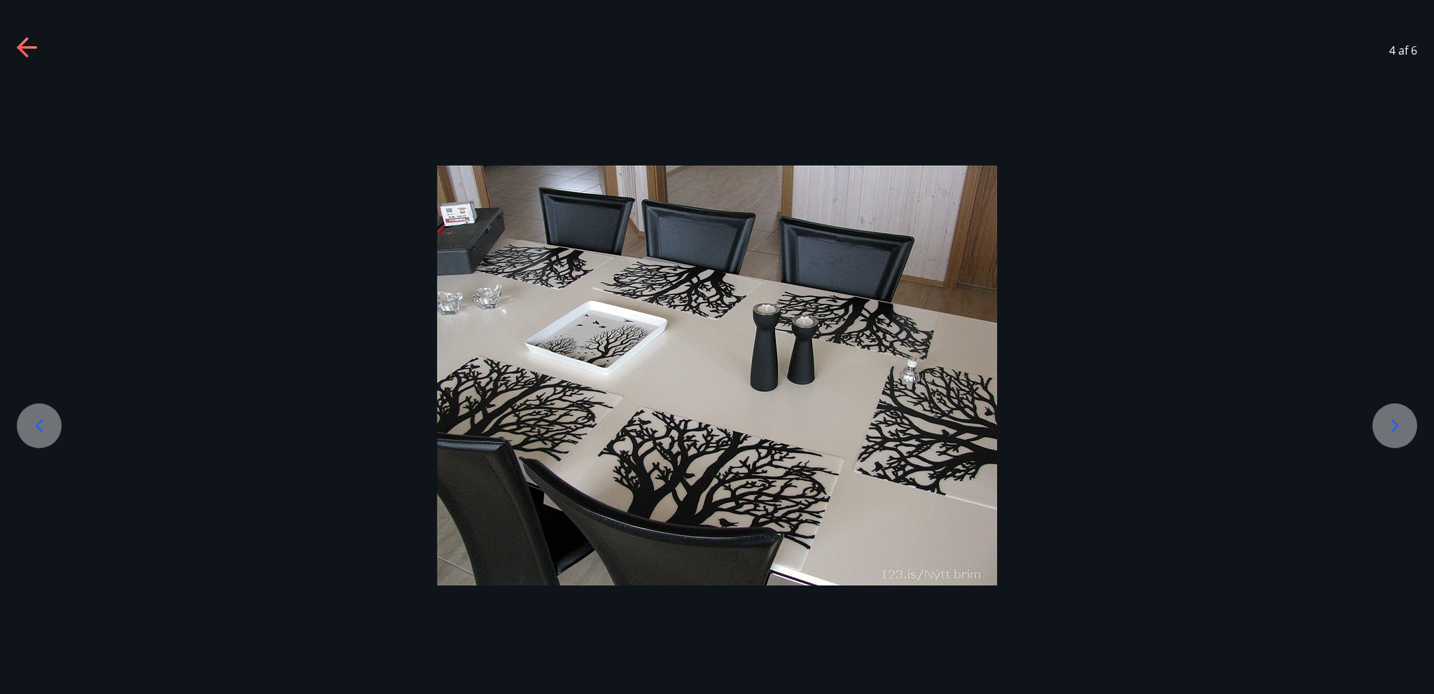
click at [1397, 433] on icon at bounding box center [1395, 426] width 22 height 22
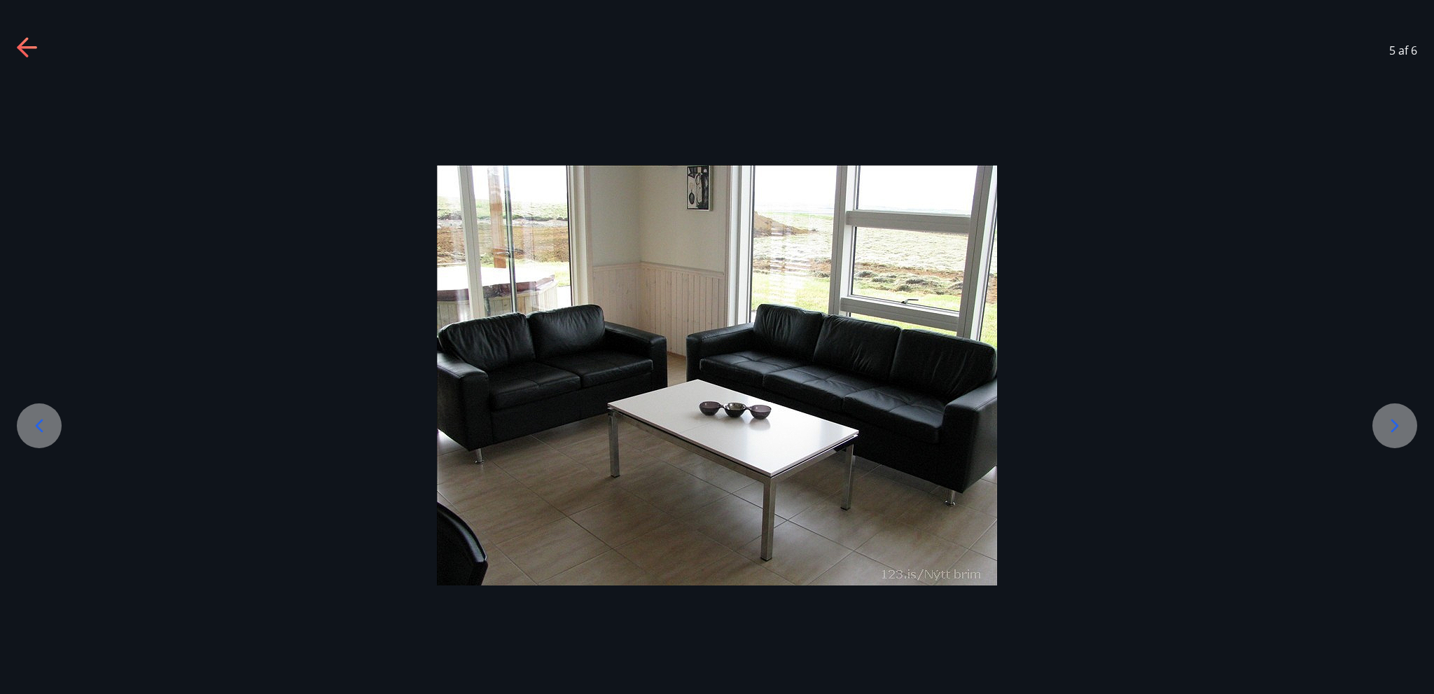
click at [1397, 433] on icon at bounding box center [1395, 426] width 22 height 22
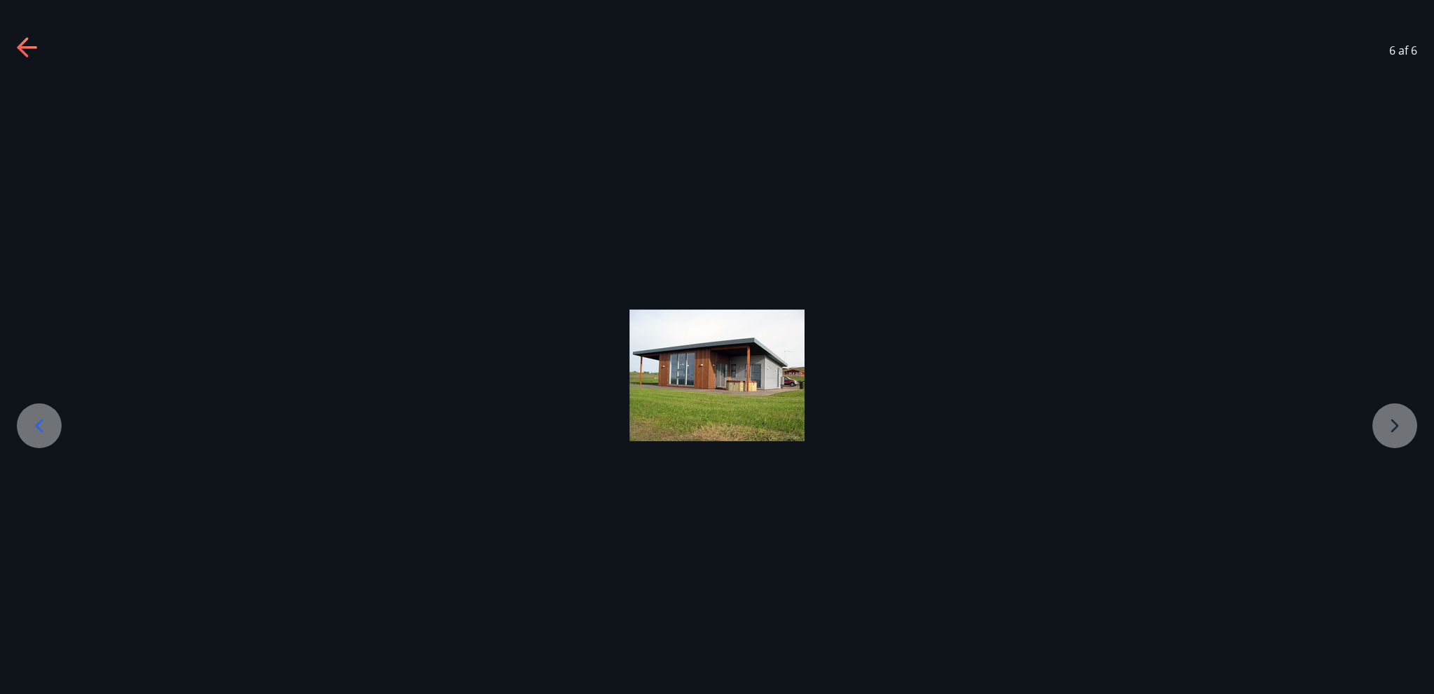
click at [1397, 433] on div at bounding box center [717, 376] width 1434 height 132
click at [29, 51] on icon at bounding box center [28, 48] width 22 height 22
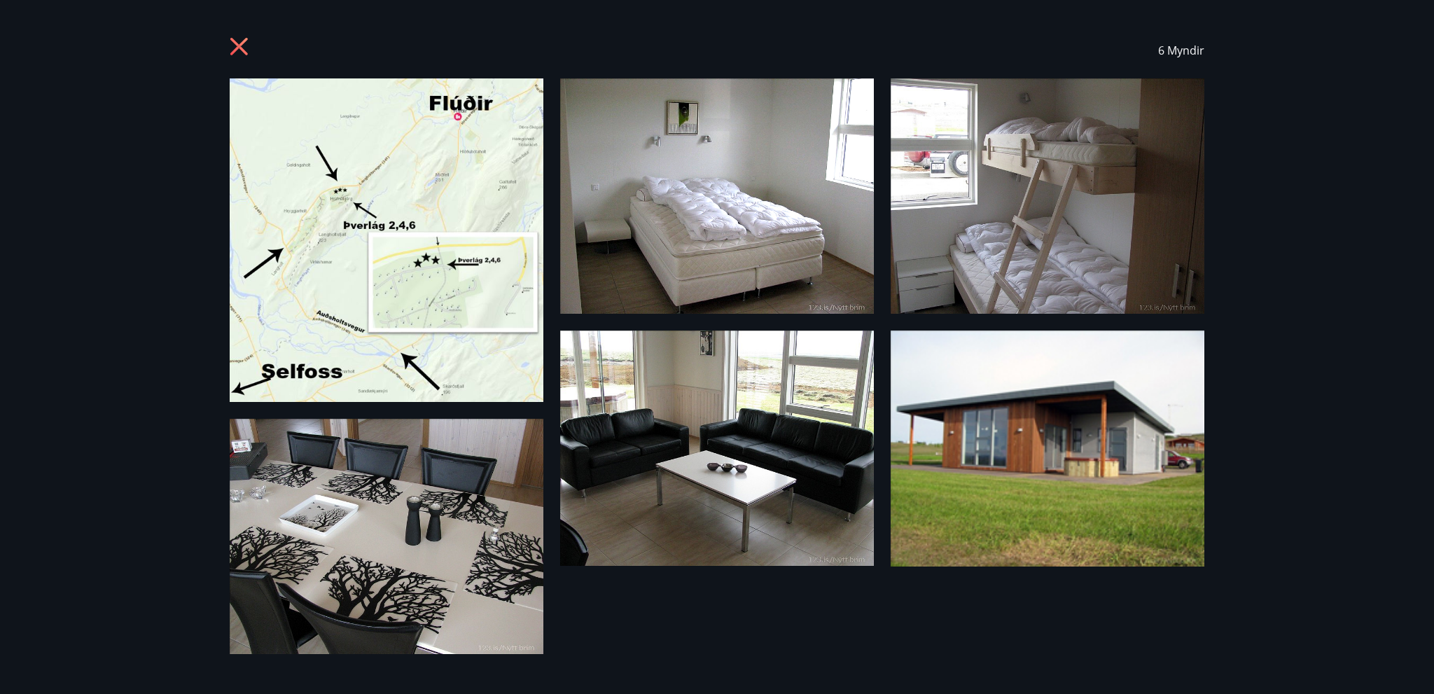
click at [29, 51] on div "6 Myndir" at bounding box center [717, 347] width 1434 height 694
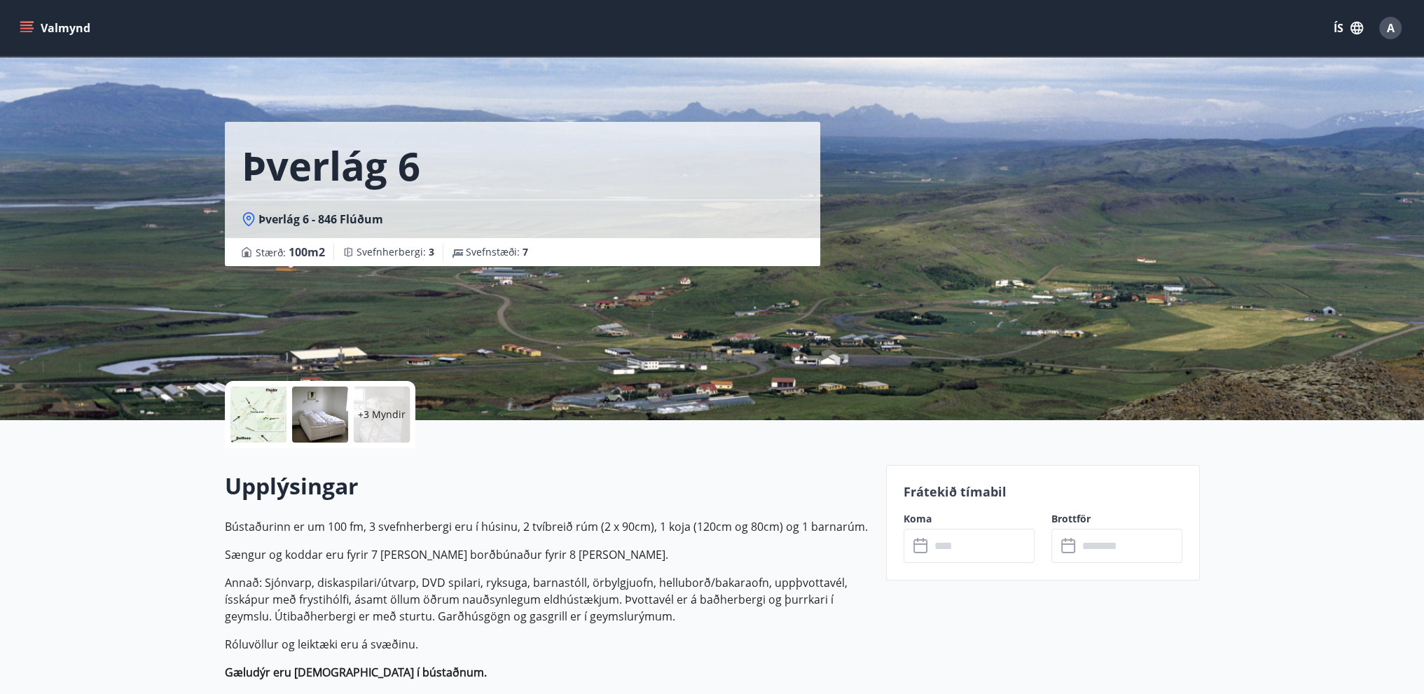
click at [917, 548] on icon at bounding box center [921, 546] width 17 height 17
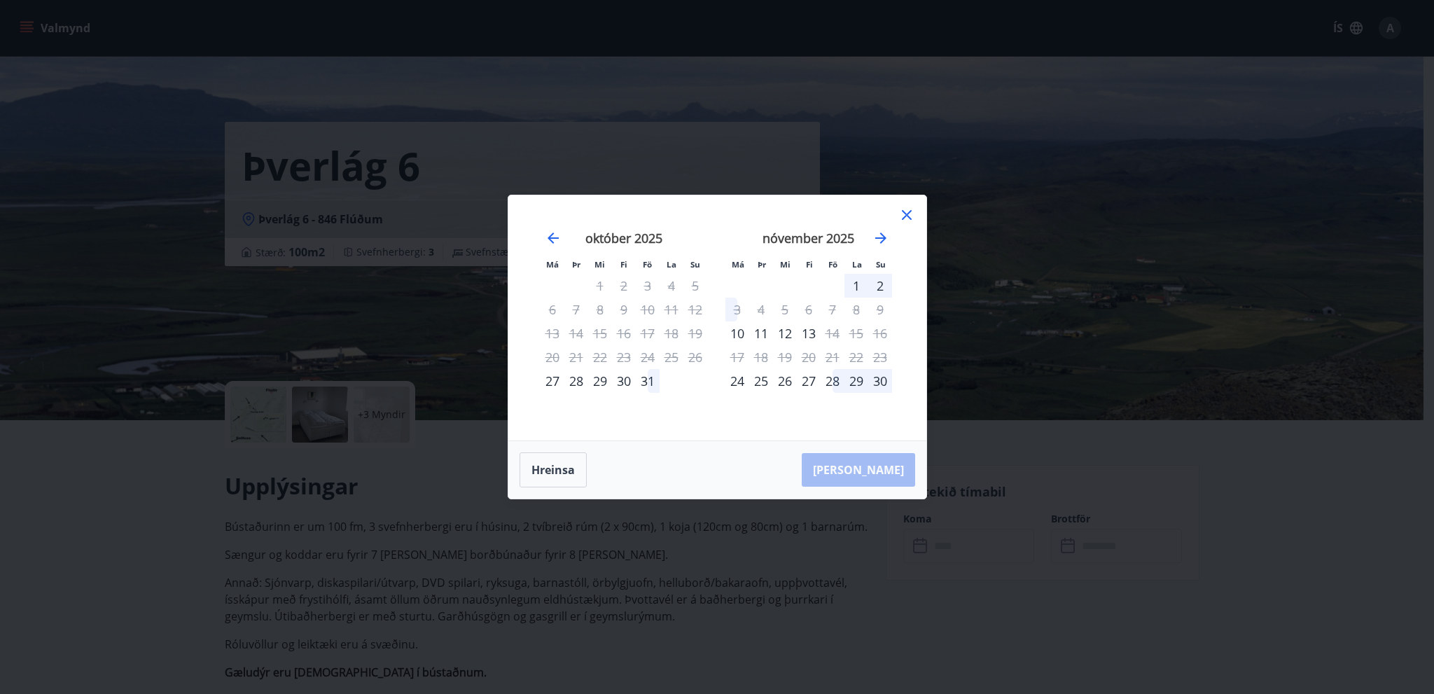
click at [909, 221] on icon at bounding box center [906, 215] width 17 height 17
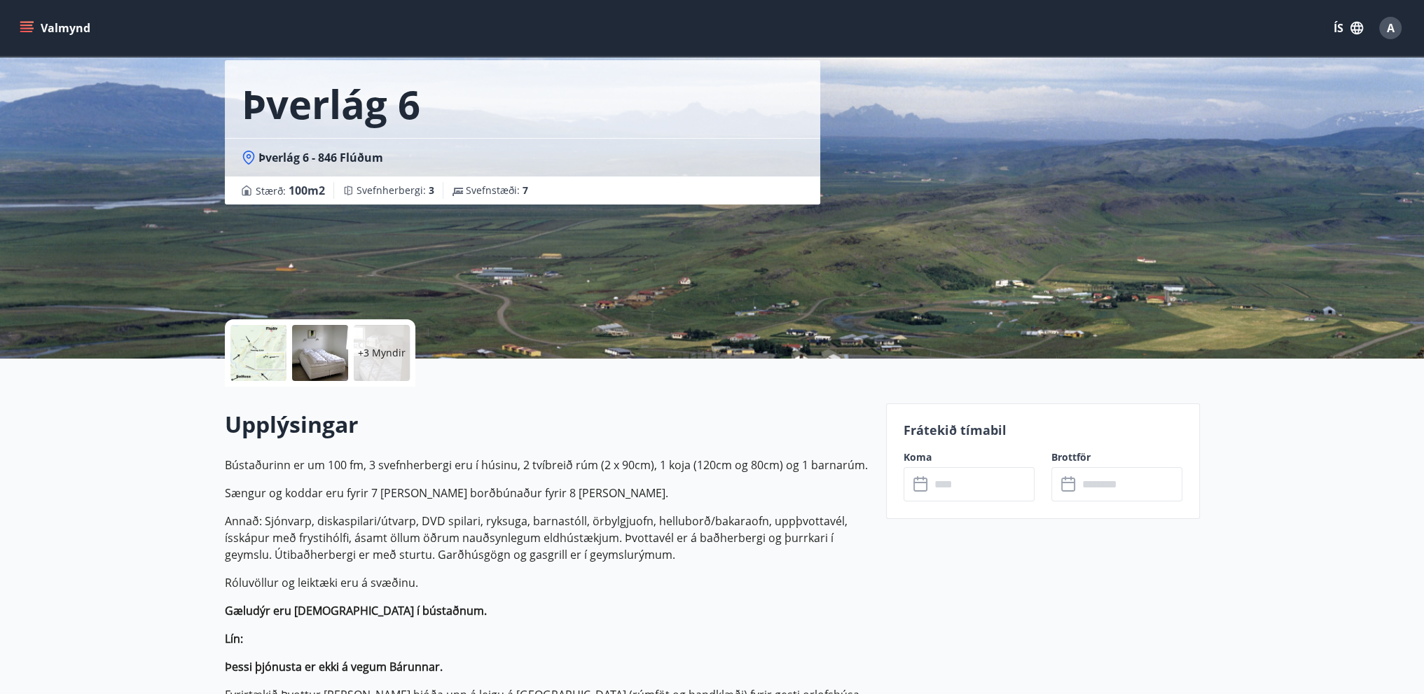
scroll to position [420, 0]
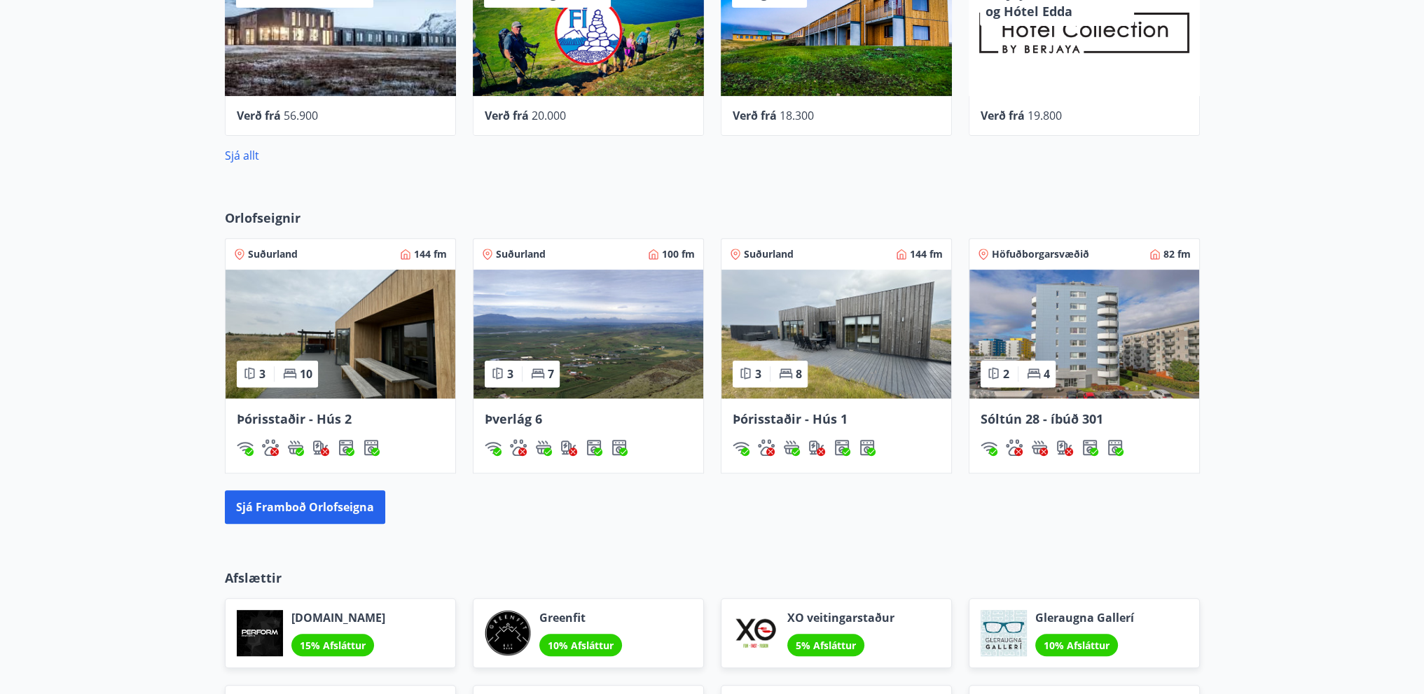
scroll to position [779, 0]
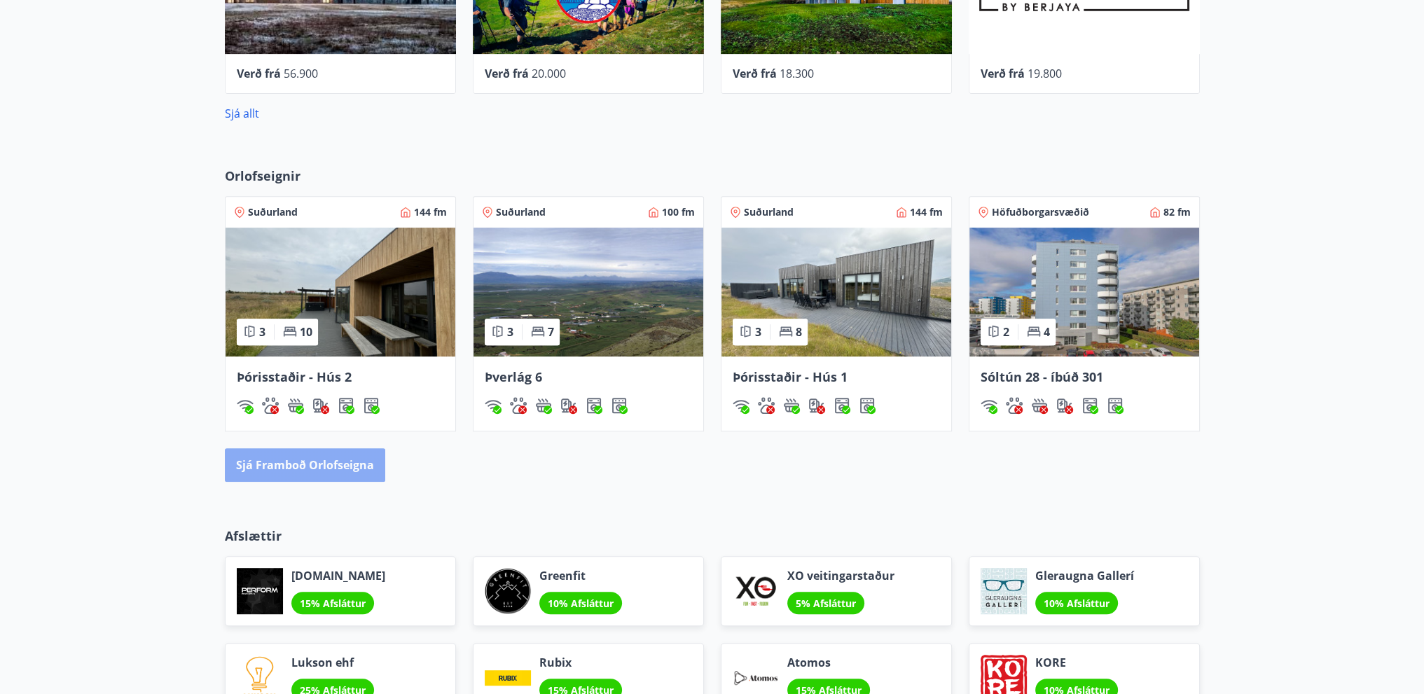
click at [325, 461] on button "Sjá framboð orlofseigna" at bounding box center [305, 465] width 160 height 34
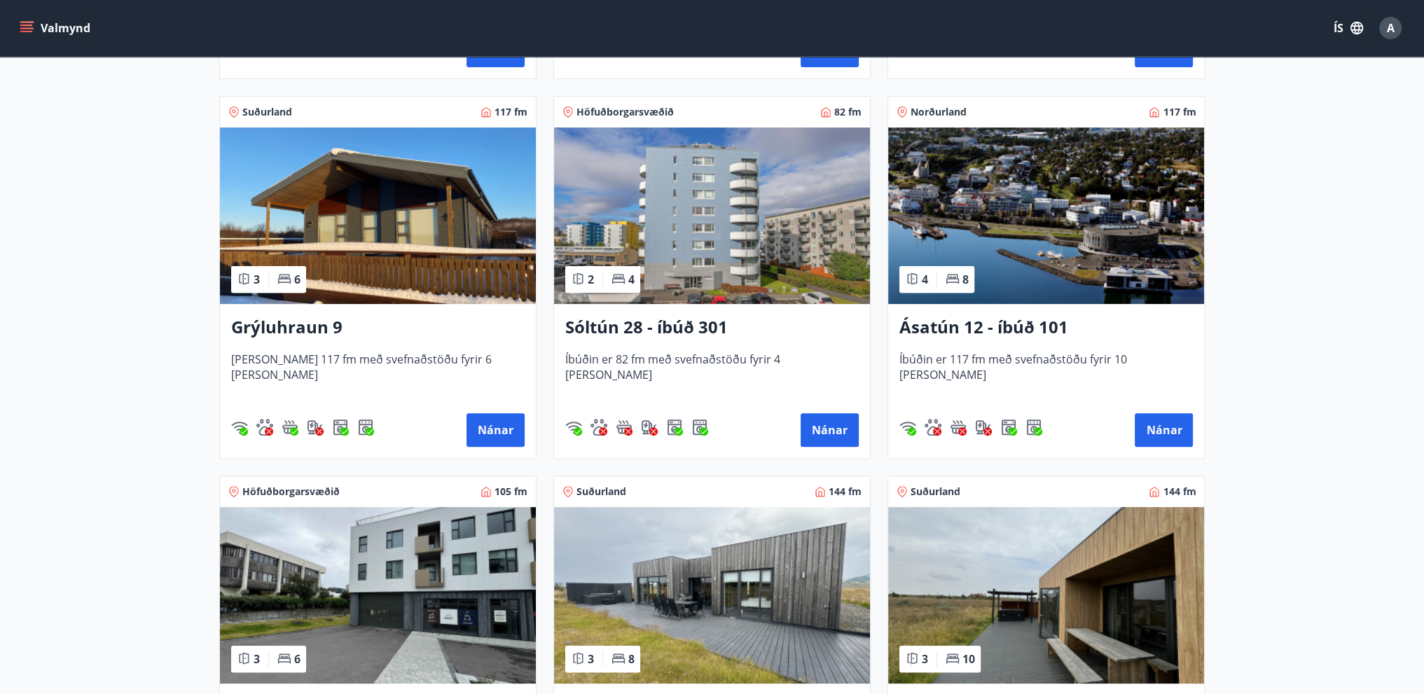
scroll to position [630, 0]
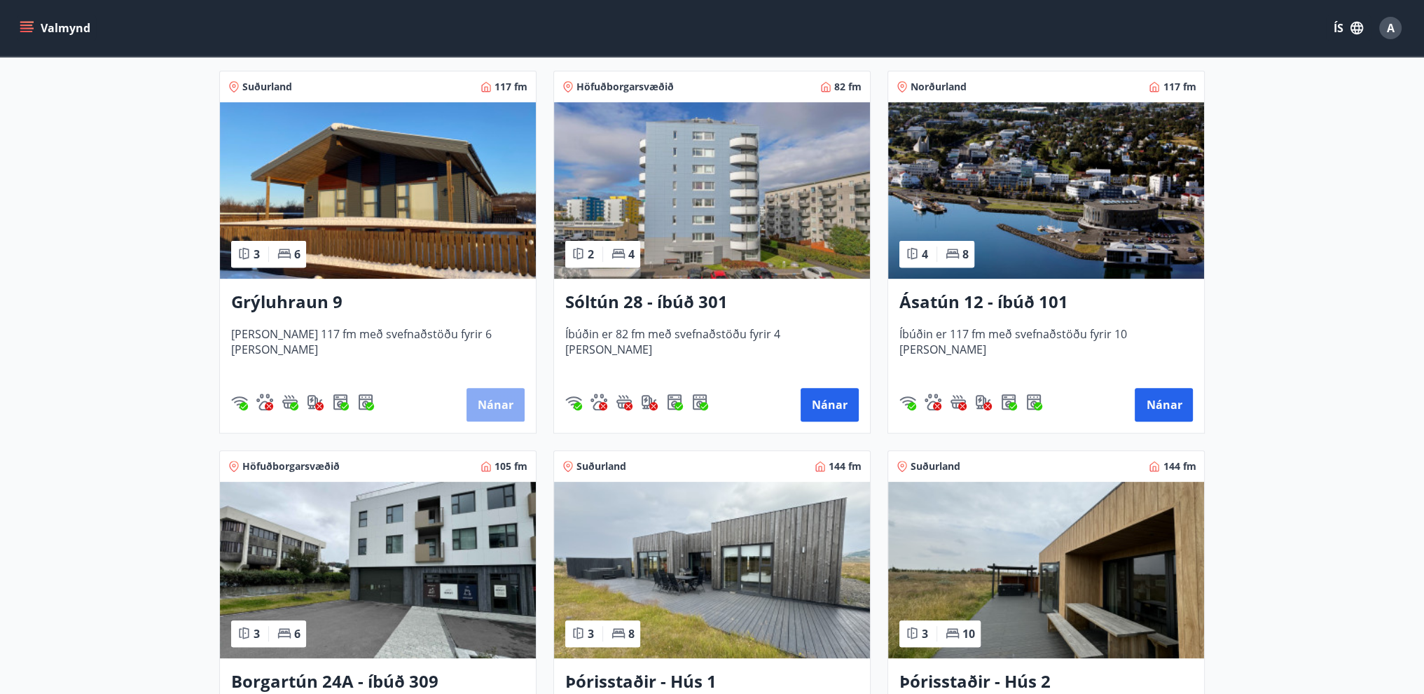
click at [494, 398] on button "Nánar" at bounding box center [495, 405] width 58 height 34
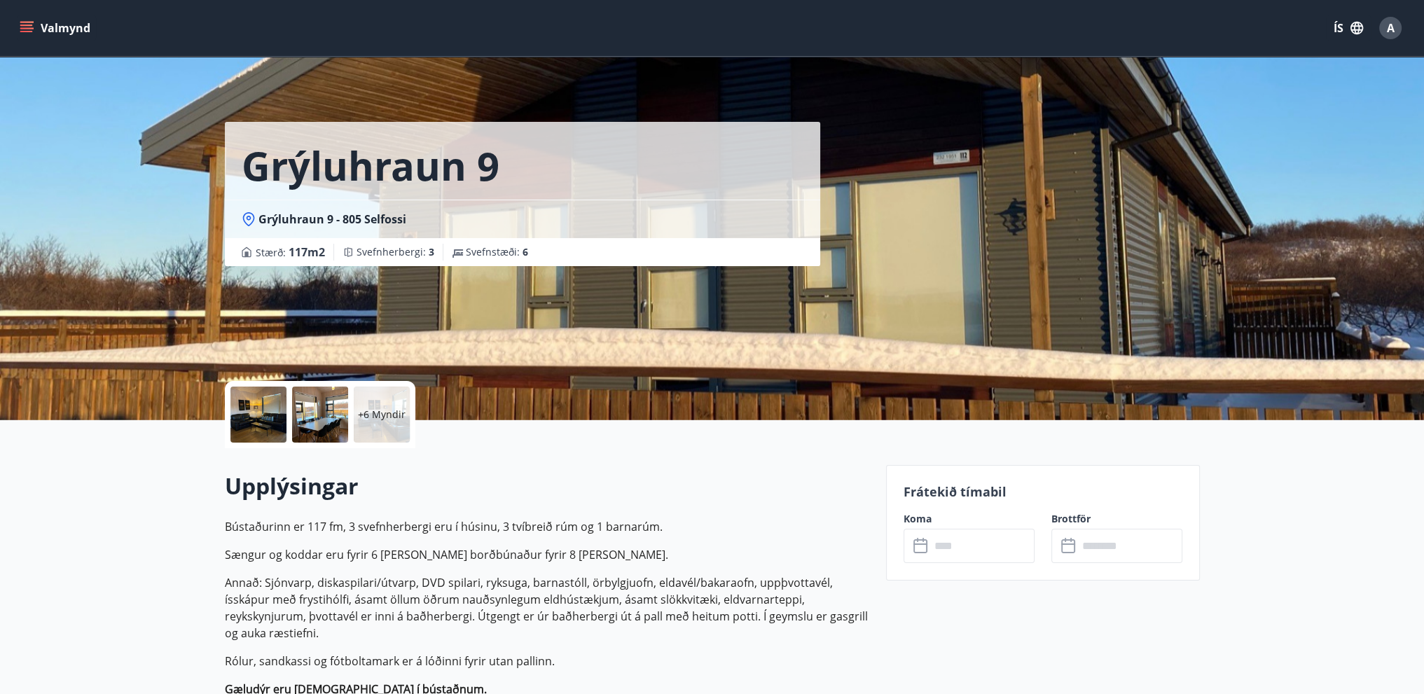
click at [917, 546] on icon at bounding box center [921, 546] width 17 height 17
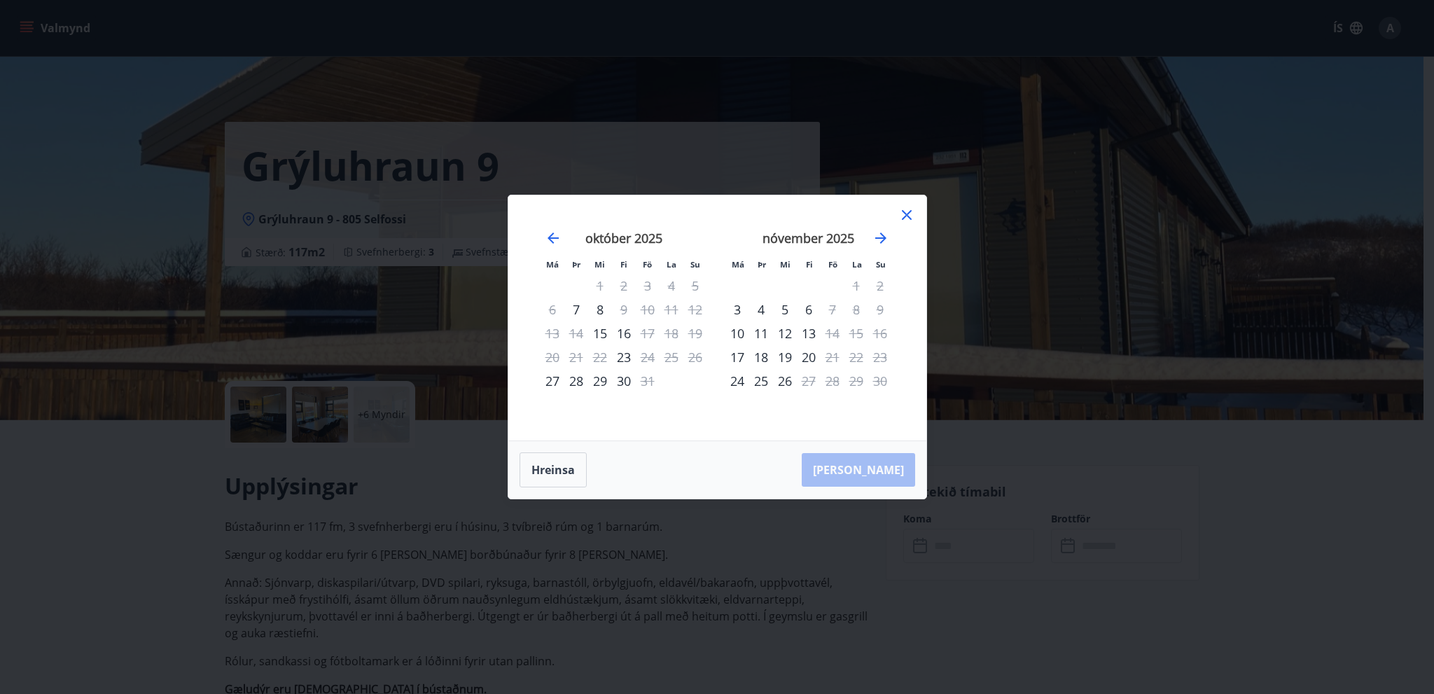
click at [905, 216] on icon at bounding box center [907, 215] width 10 height 10
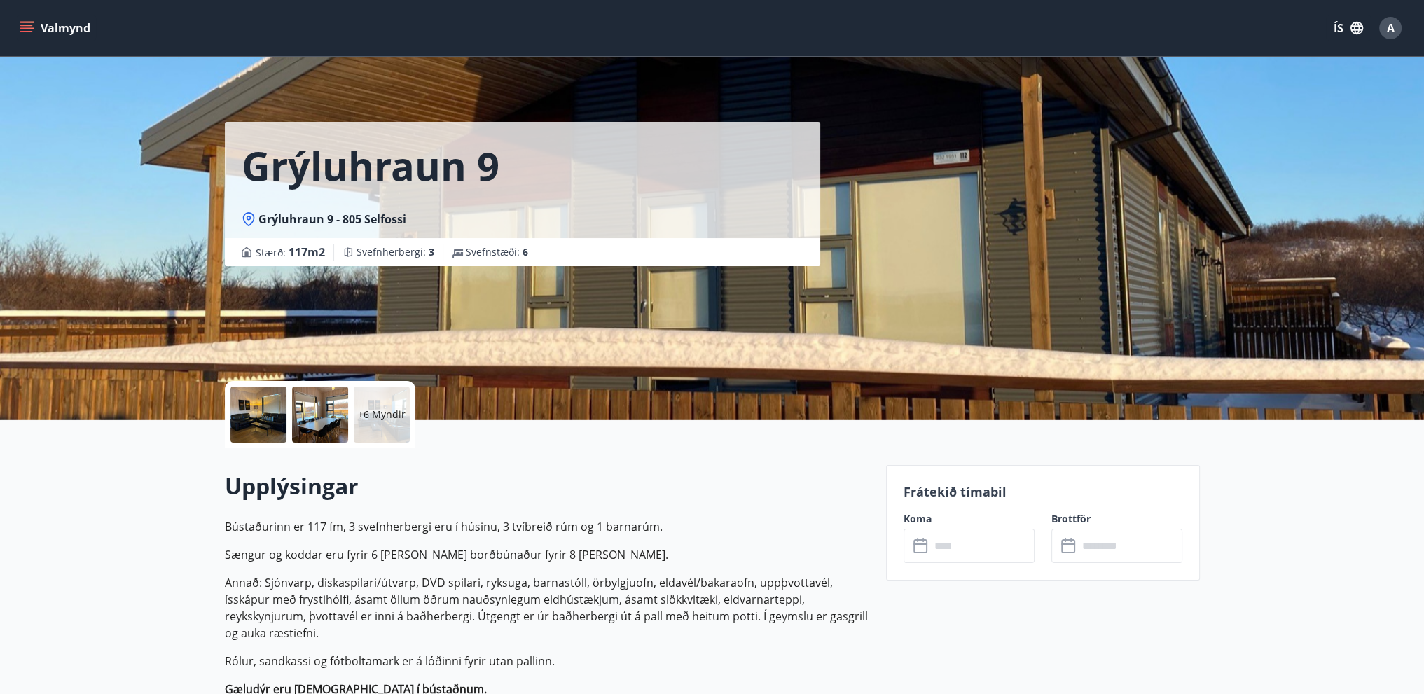
click at [328, 426] on div at bounding box center [320, 415] width 56 height 56
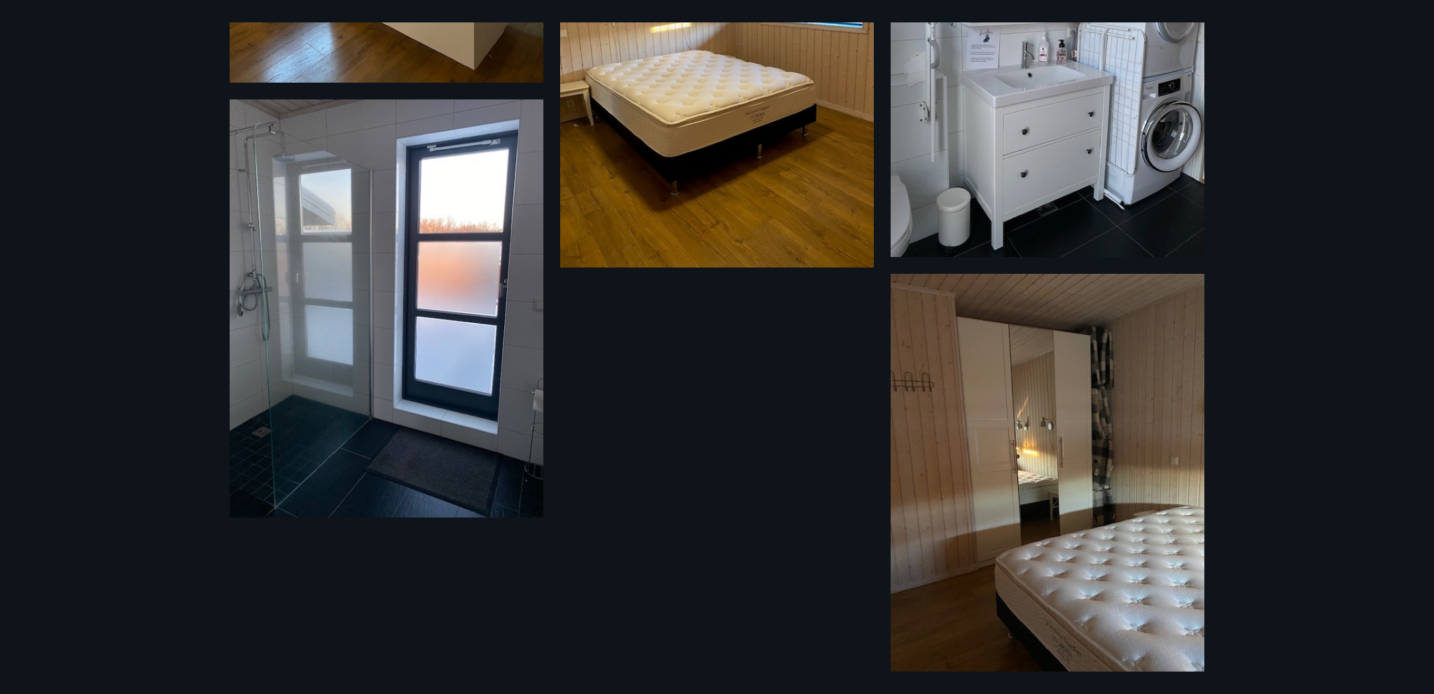
scroll to position [951, 0]
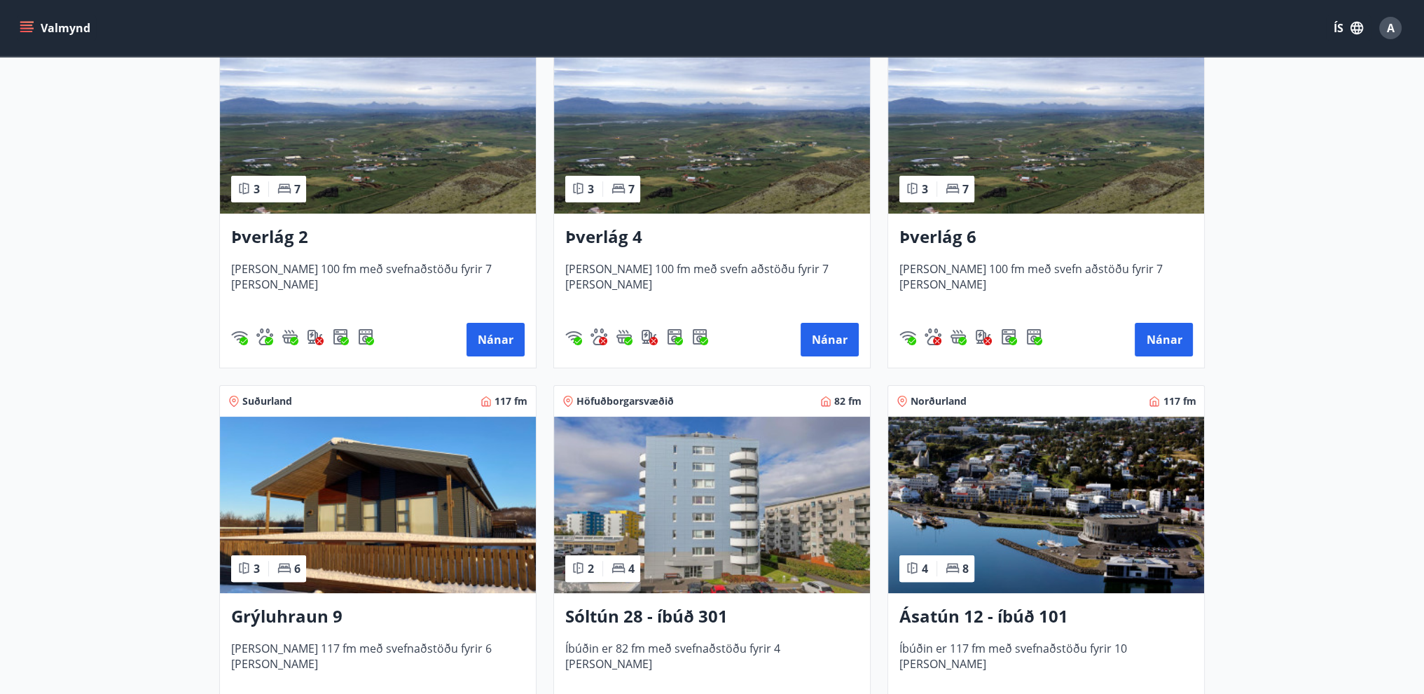
scroll to position [422, 0]
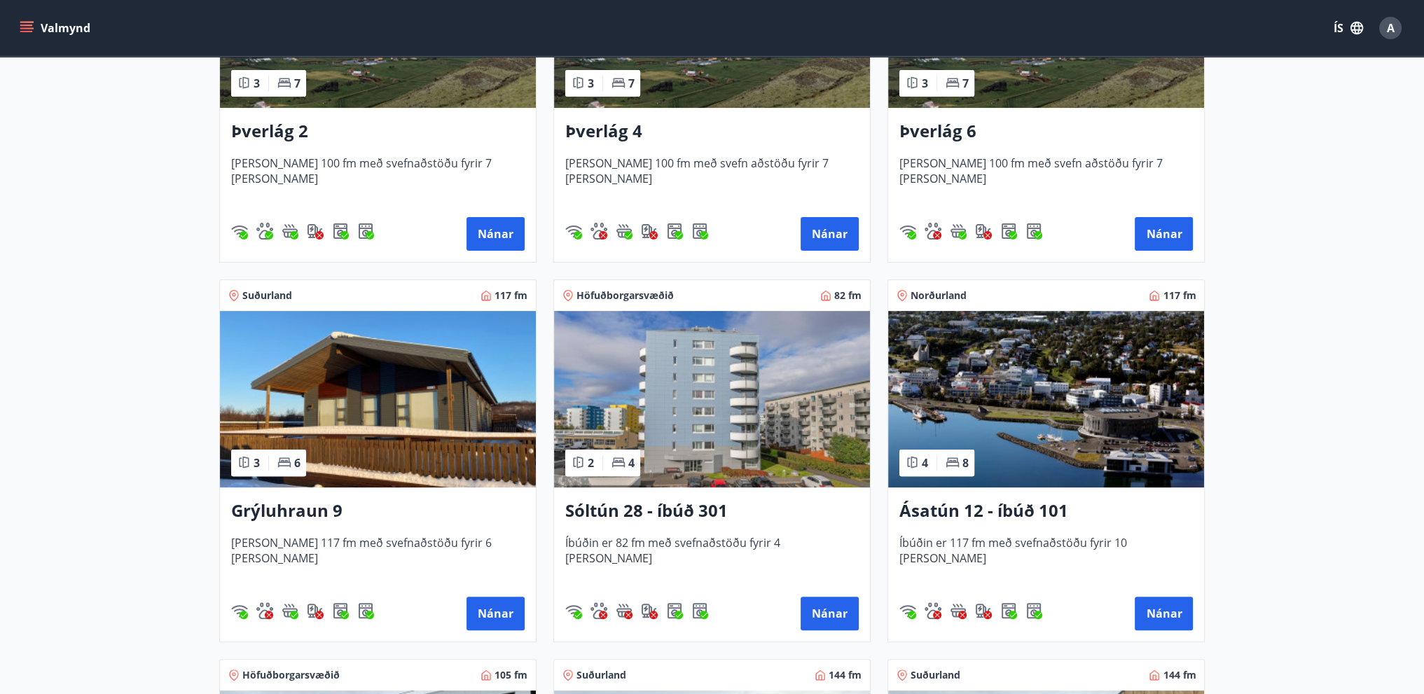
click at [949, 464] on icon at bounding box center [952, 462] width 14 height 14
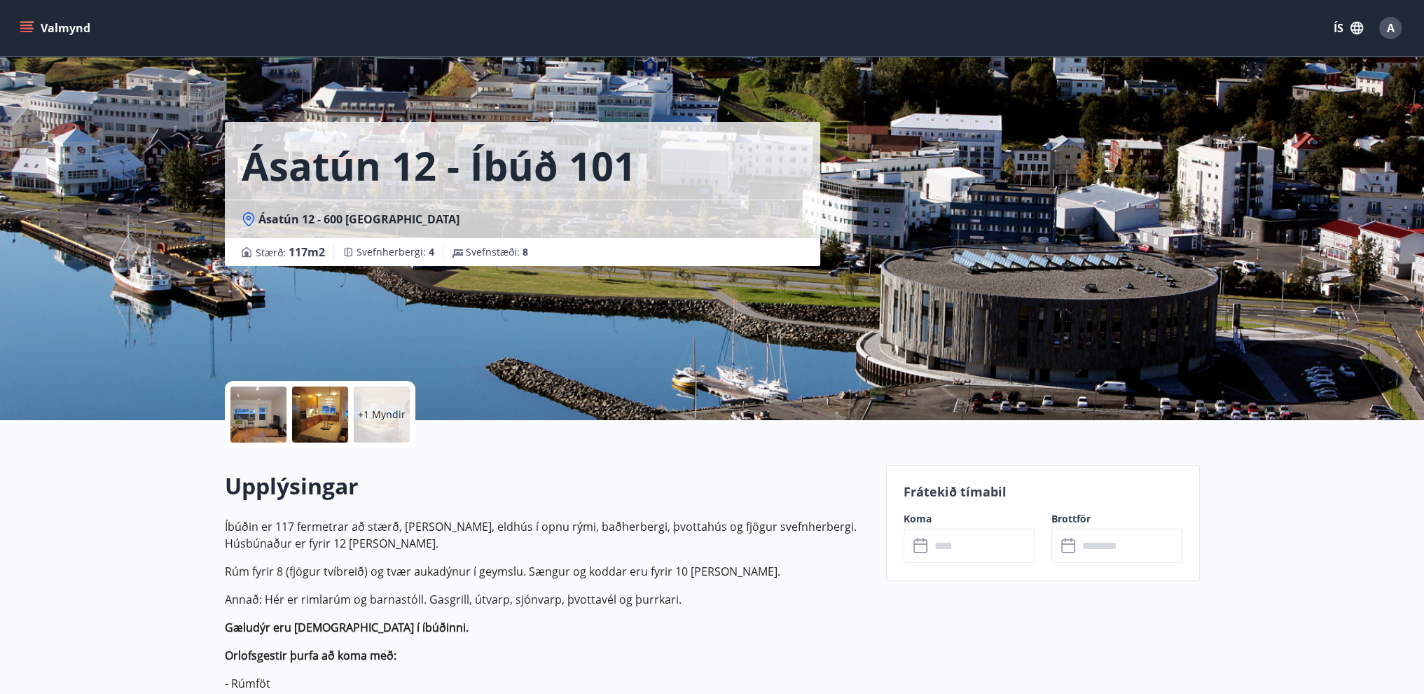
click at [922, 543] on icon at bounding box center [920, 543] width 14 height 1
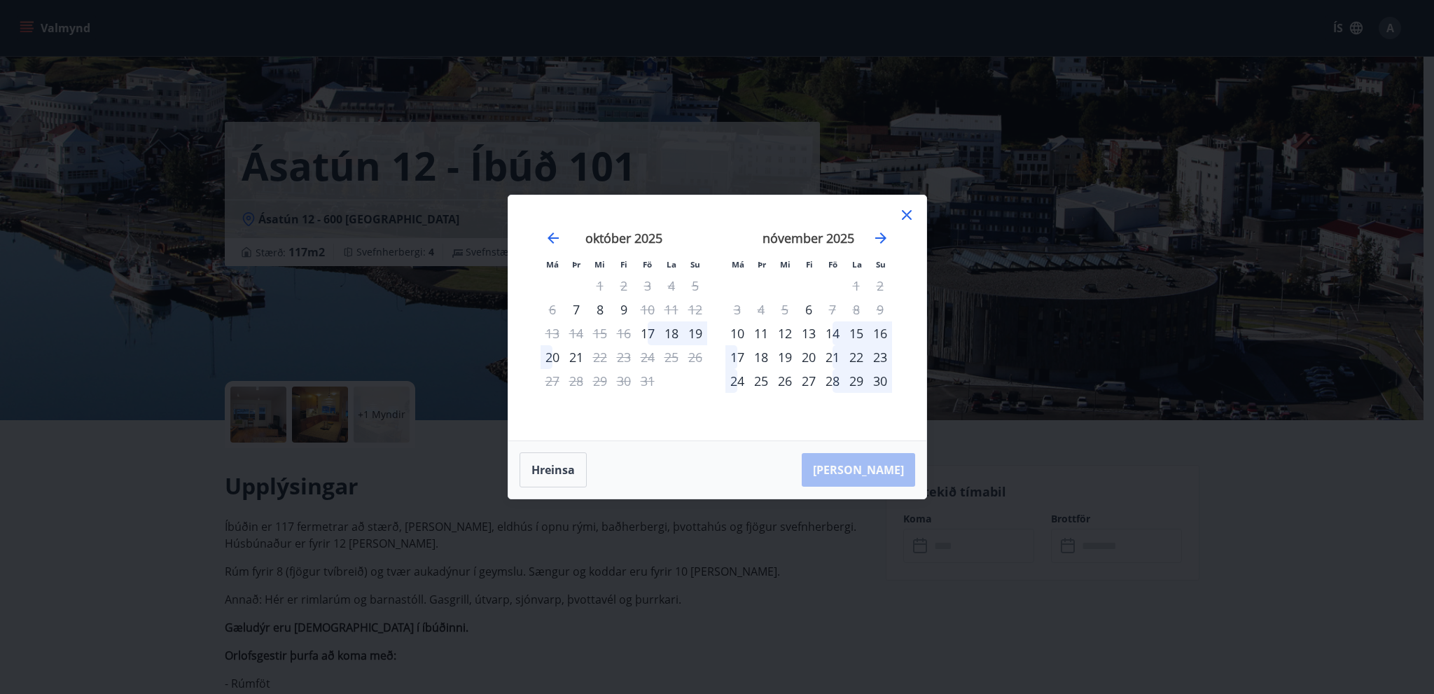
drag, startPoint x: 908, startPoint y: 212, endPoint x: 916, endPoint y: 244, distance: 33.1
click at [910, 212] on icon at bounding box center [907, 215] width 10 height 10
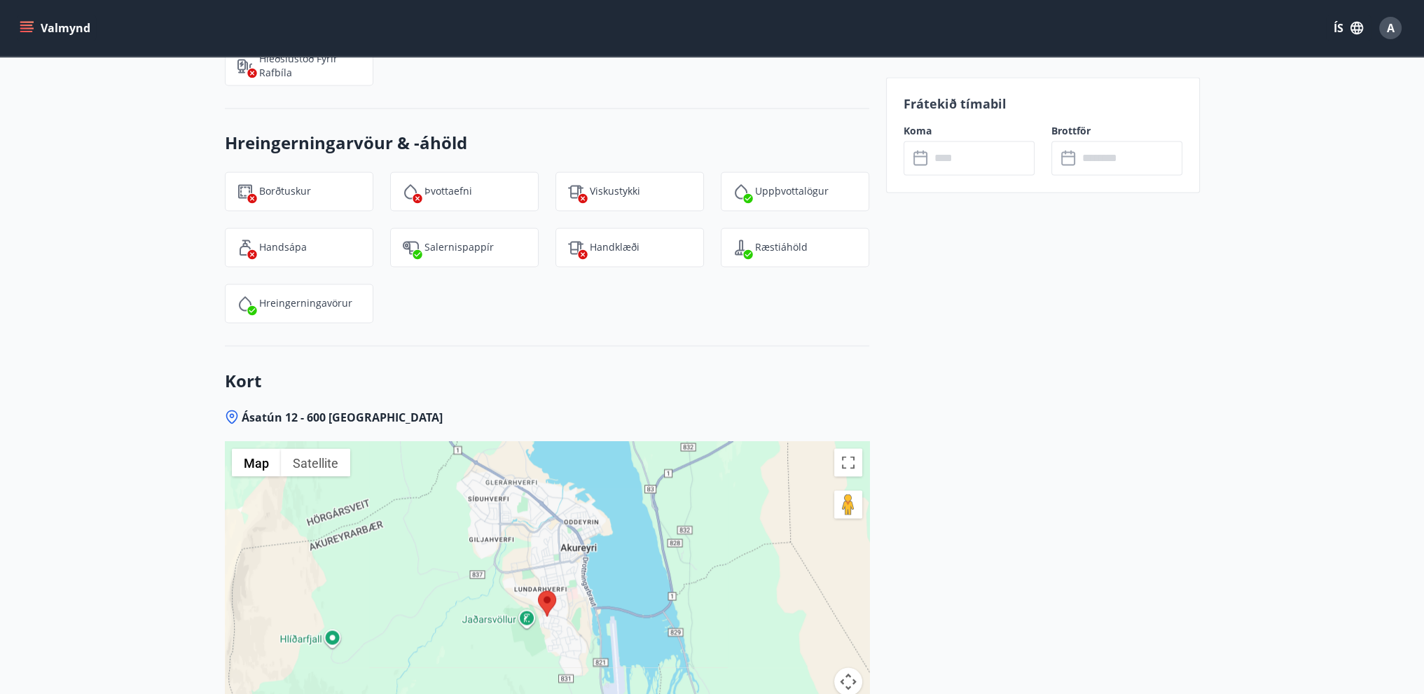
scroll to position [3430, 0]
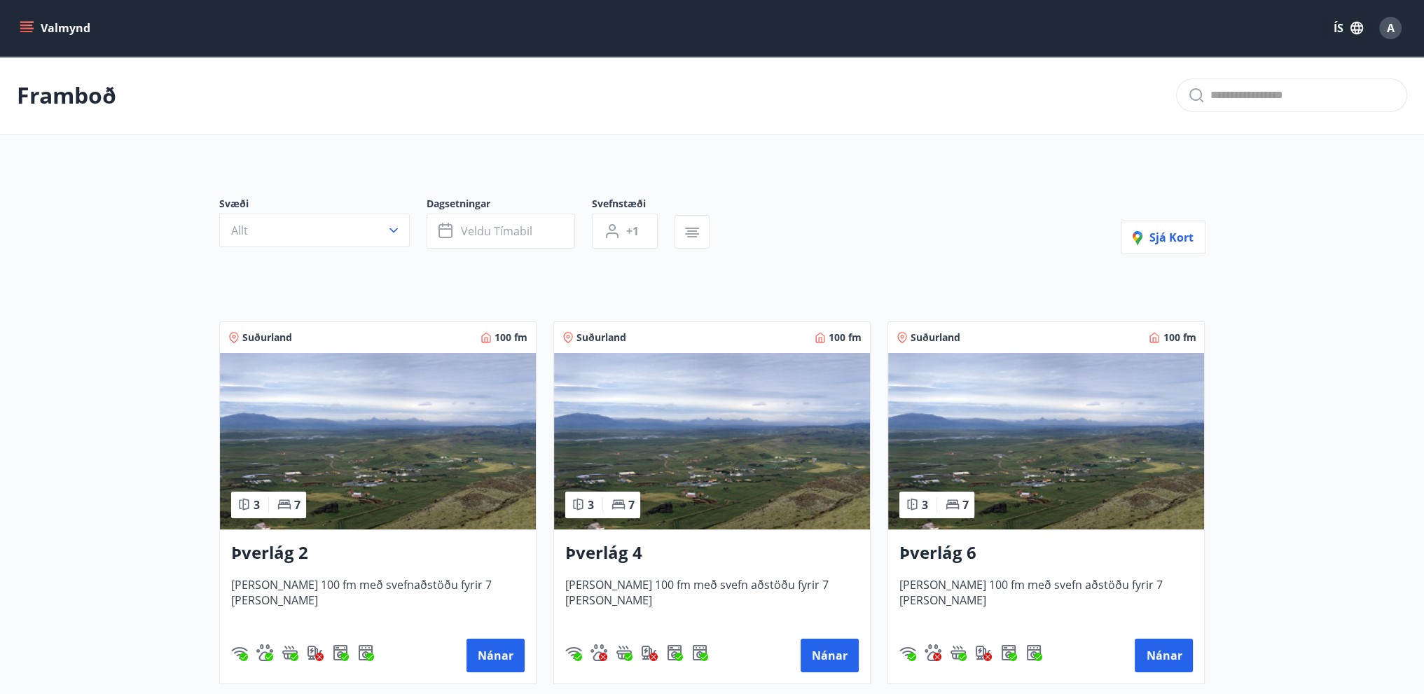
click at [29, 29] on icon "menu" at bounding box center [27, 27] width 15 height 1
